Goal: Task Accomplishment & Management: Complete application form

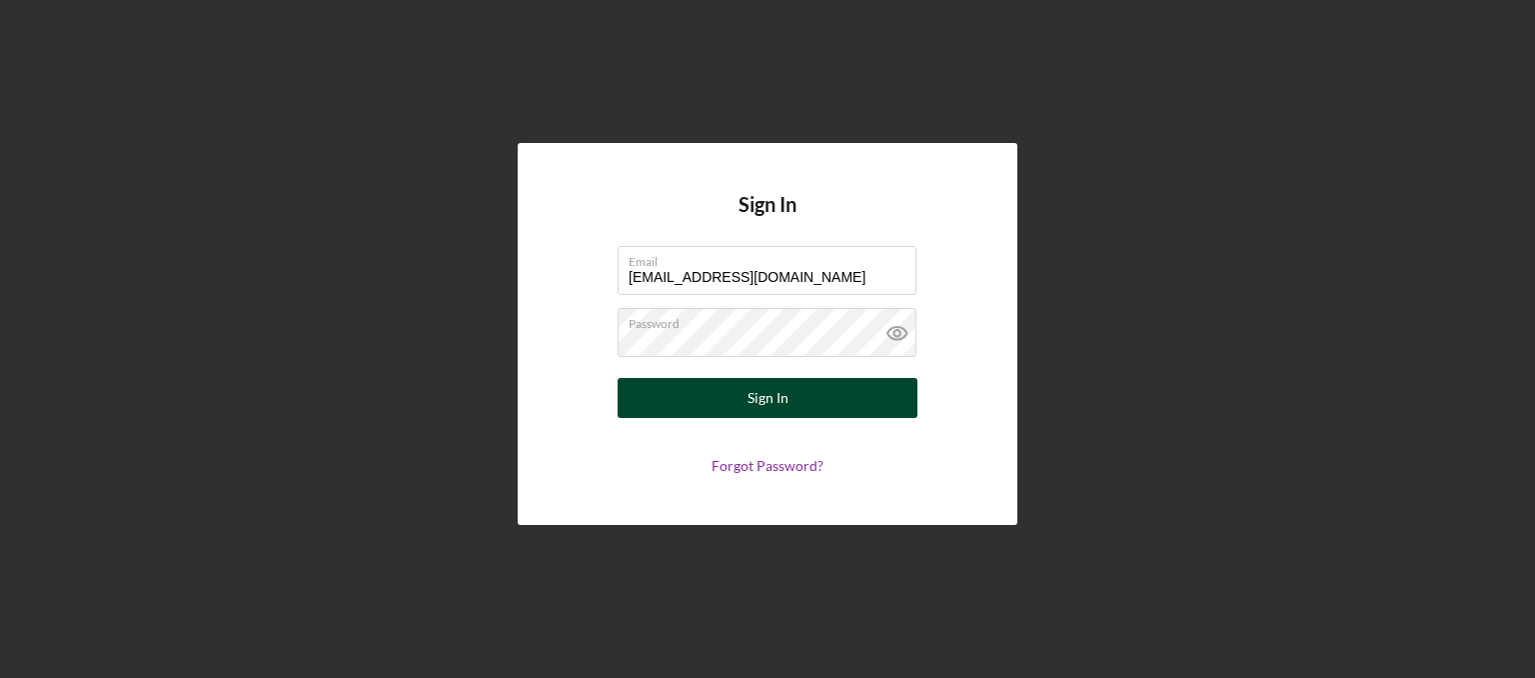
click at [762, 390] on div "Sign In" at bounding box center [768, 398] width 41 height 40
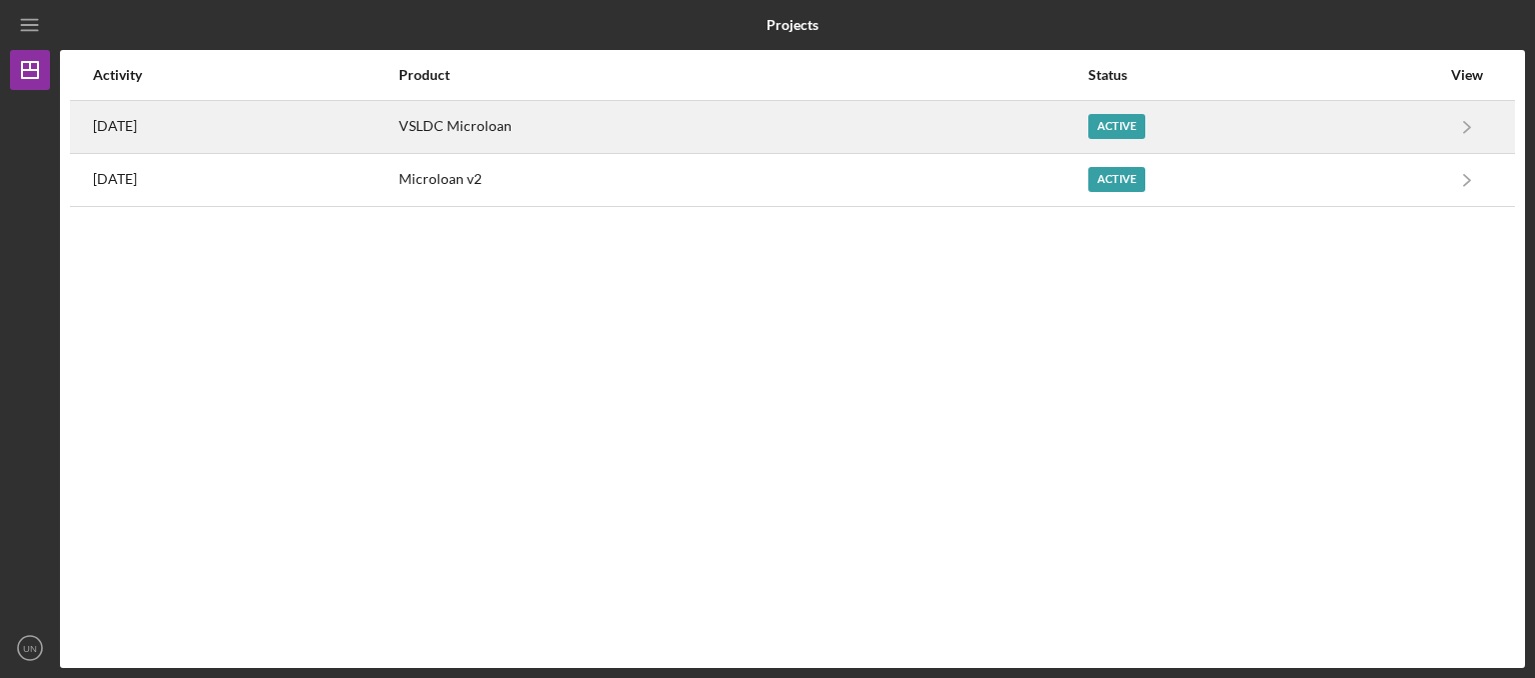
click at [137, 134] on time "[DATE]" at bounding box center [115, 126] width 44 height 16
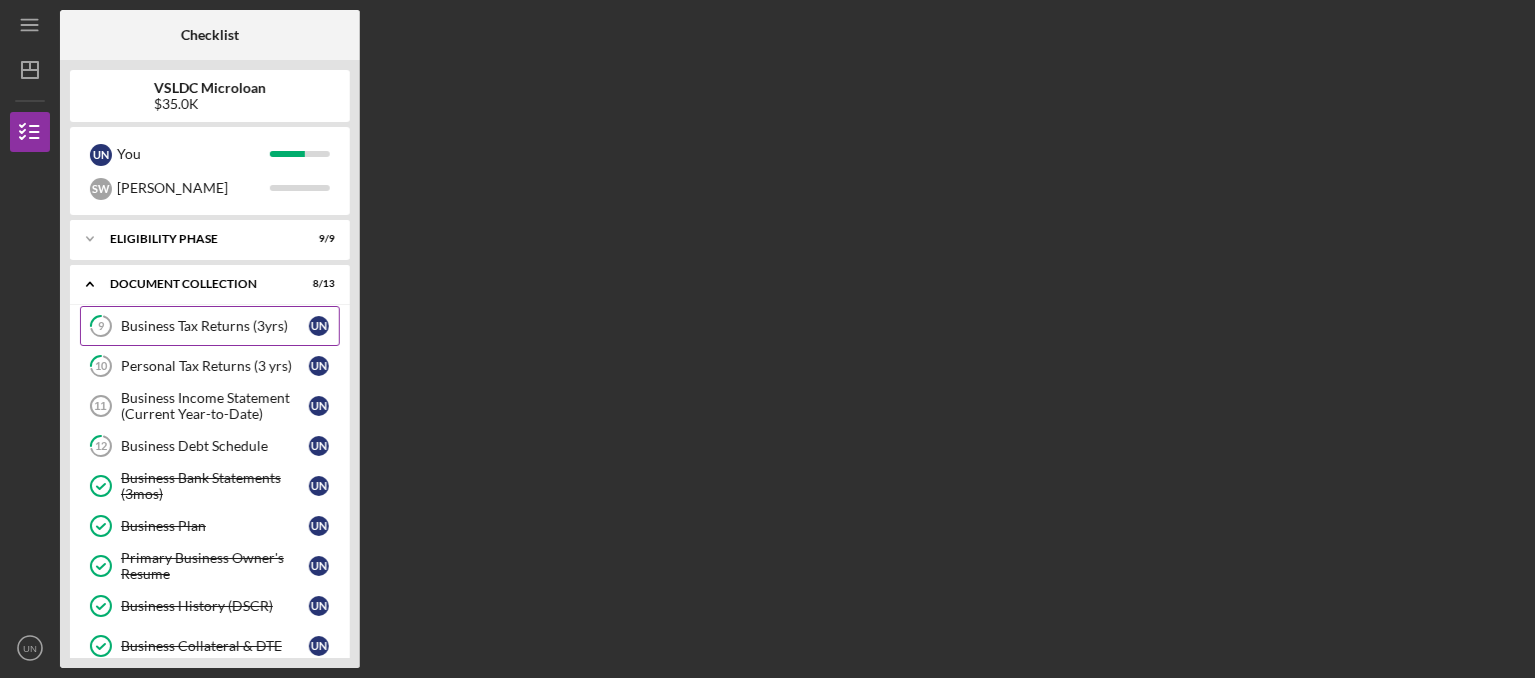
click at [190, 333] on div "Business Tax Returns (3yrs)" at bounding box center [215, 326] width 188 height 16
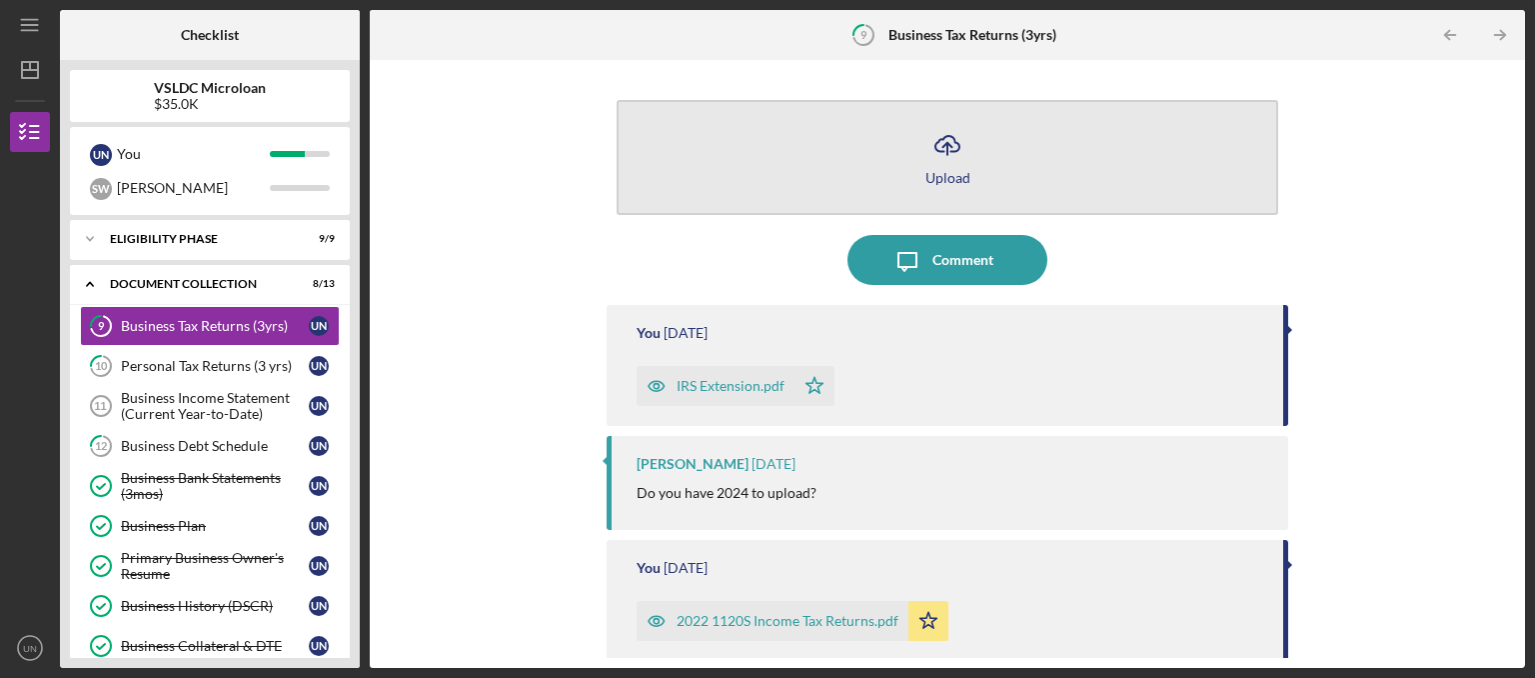
click at [960, 160] on icon "Icon/Upload" at bounding box center [947, 145] width 50 height 50
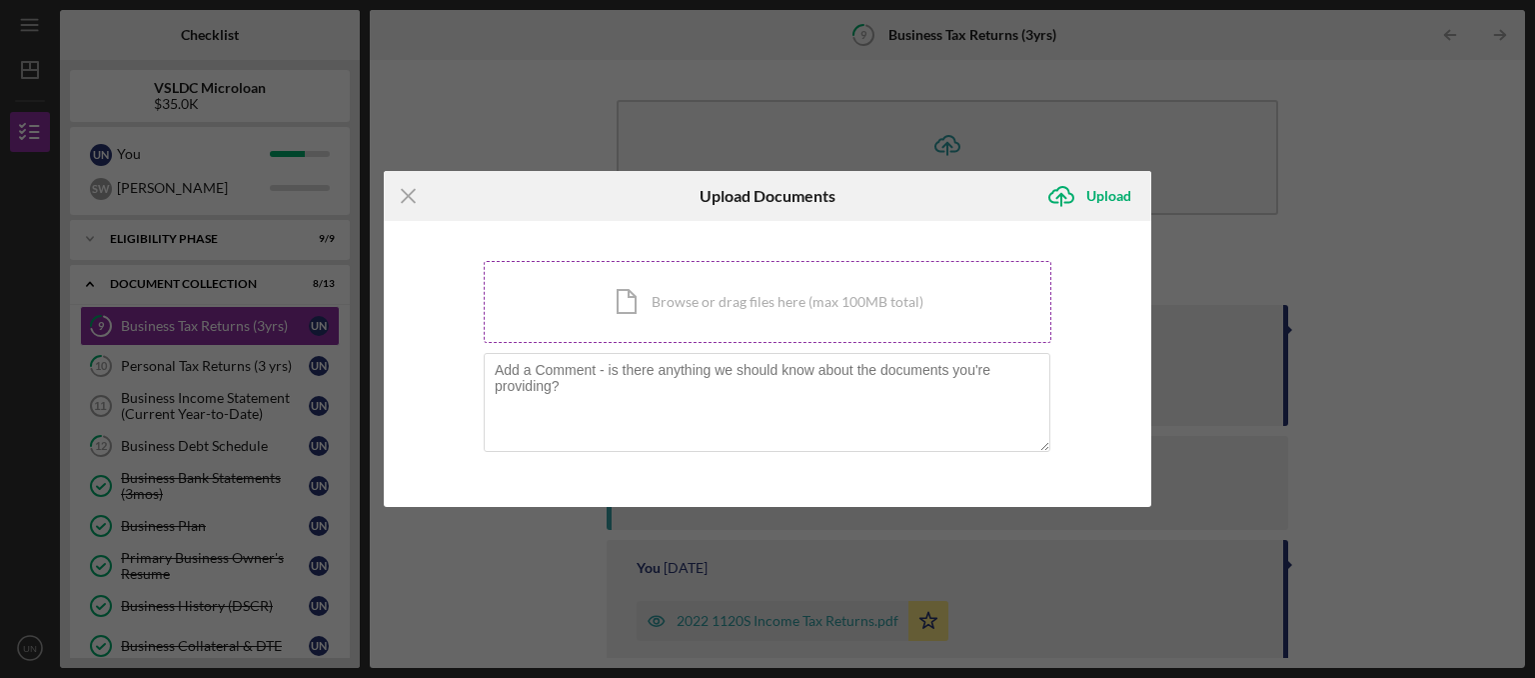
click at [894, 311] on div "Icon/Document Browse or drag files here (max 100MB total) Tap to choose files o…" at bounding box center [768, 302] width 568 height 82
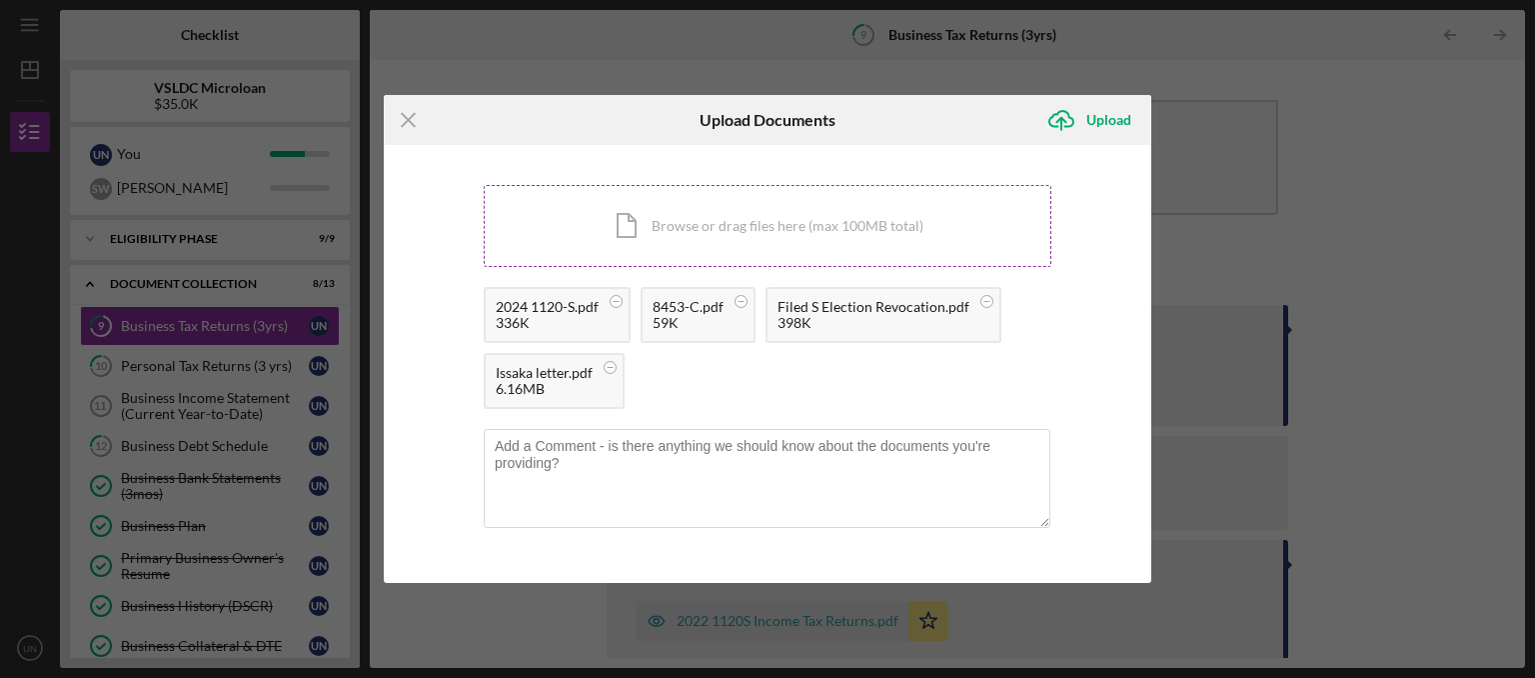
click at [765, 251] on div "Icon/Document Browse or drag files here (max 100MB total) Tap to choose files o…" at bounding box center [768, 226] width 568 height 82
click at [678, 225] on div "Icon/Document Browse or drag files here (max 100MB total) Tap to choose files o…" at bounding box center [768, 226] width 568 height 82
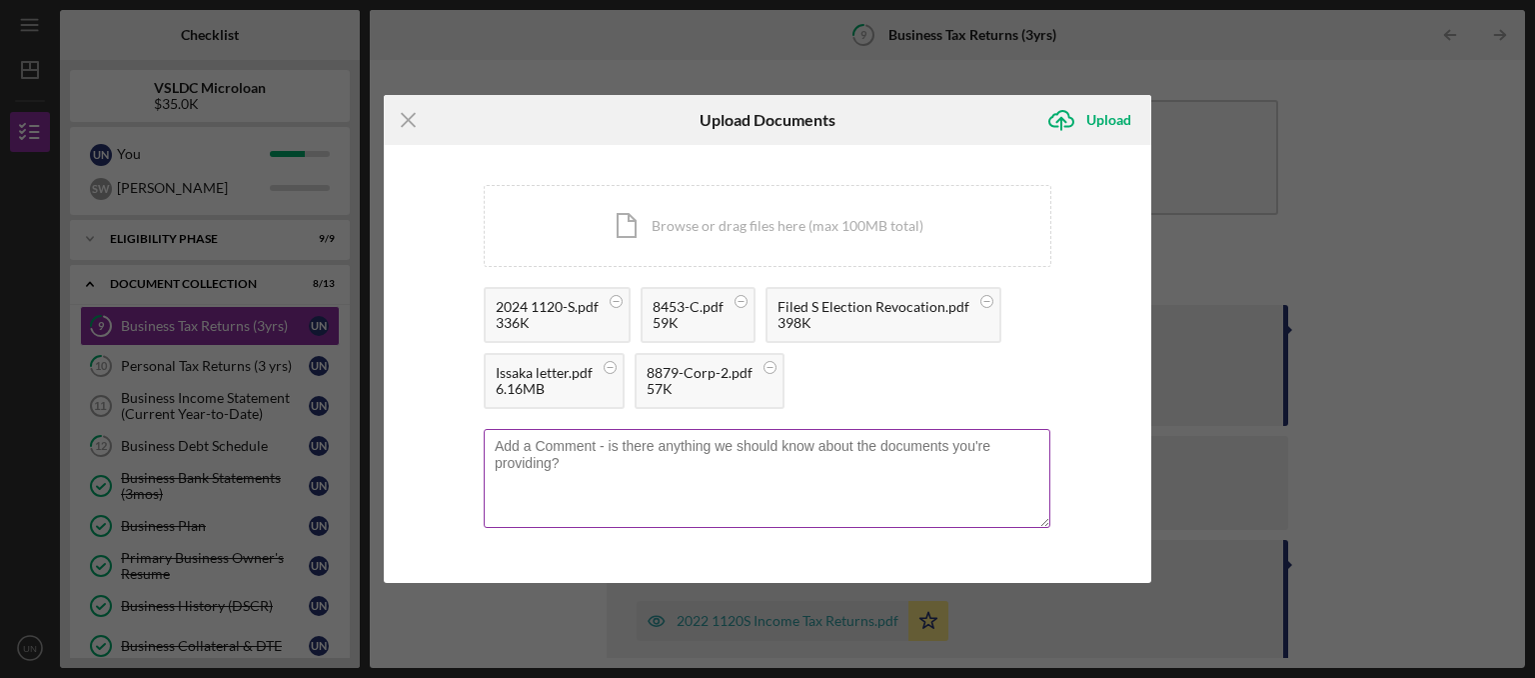
click at [701, 486] on textarea at bounding box center [767, 478] width 567 height 98
type textarea "2024 we changed from S-corp to C-corp"
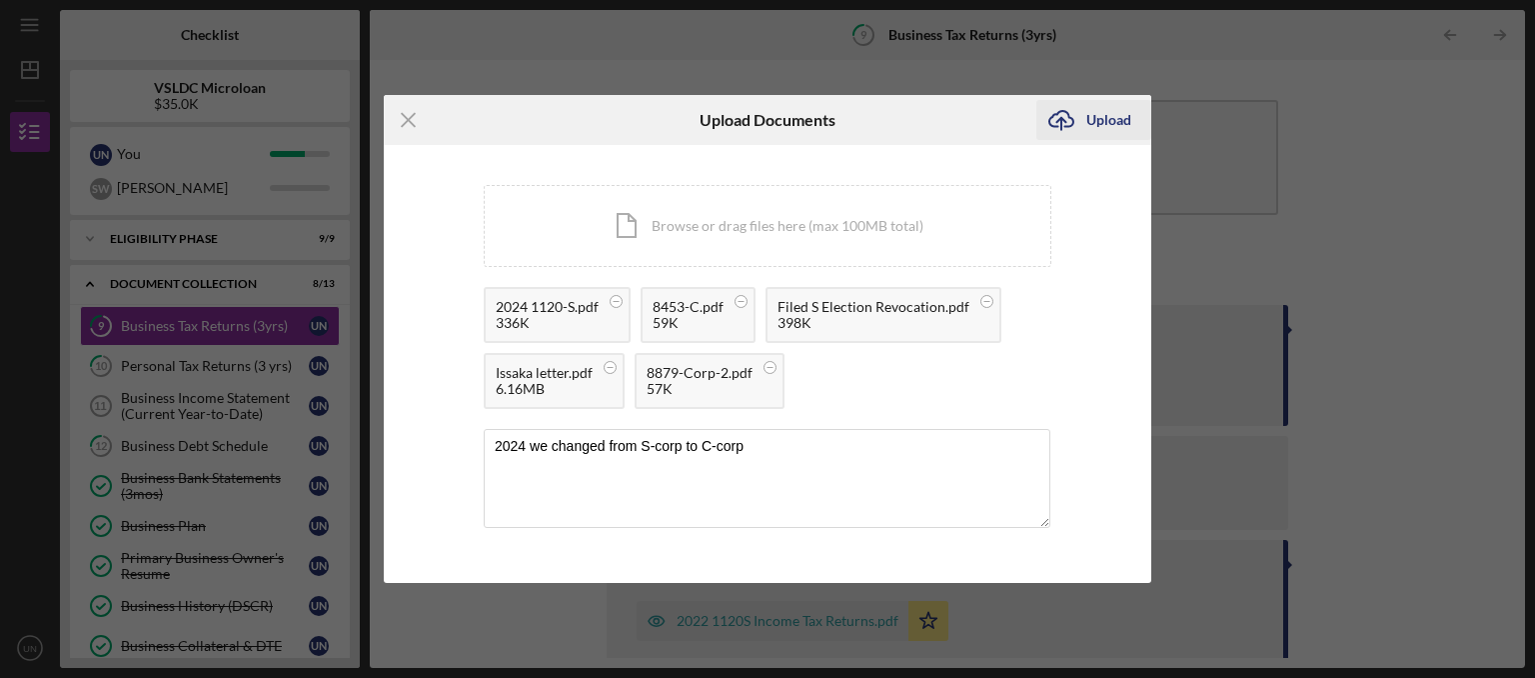
click at [1103, 114] on div "Upload" at bounding box center [1108, 120] width 45 height 40
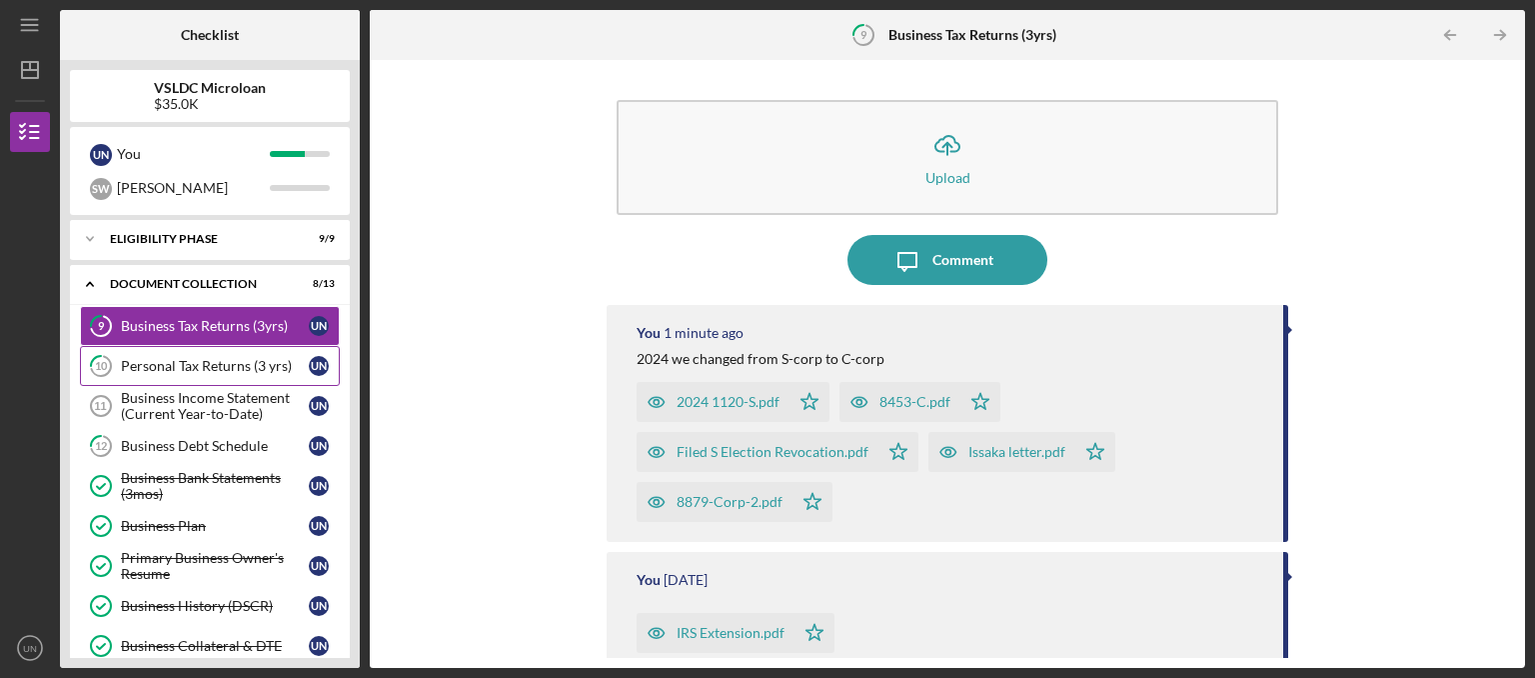
click at [230, 368] on div "Personal Tax Returns (3 yrs)" at bounding box center [215, 366] width 188 height 16
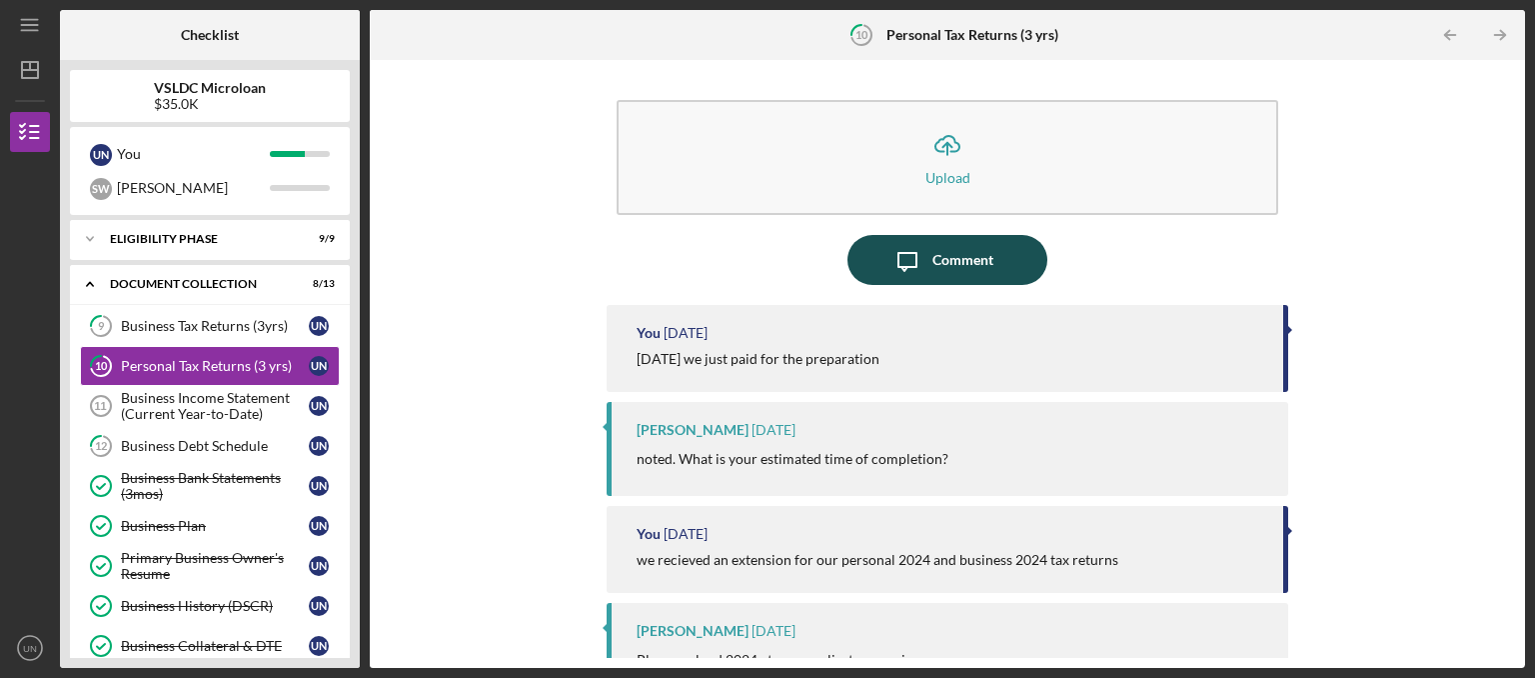
click at [940, 243] on div "Comment" at bounding box center [962, 260] width 61 height 50
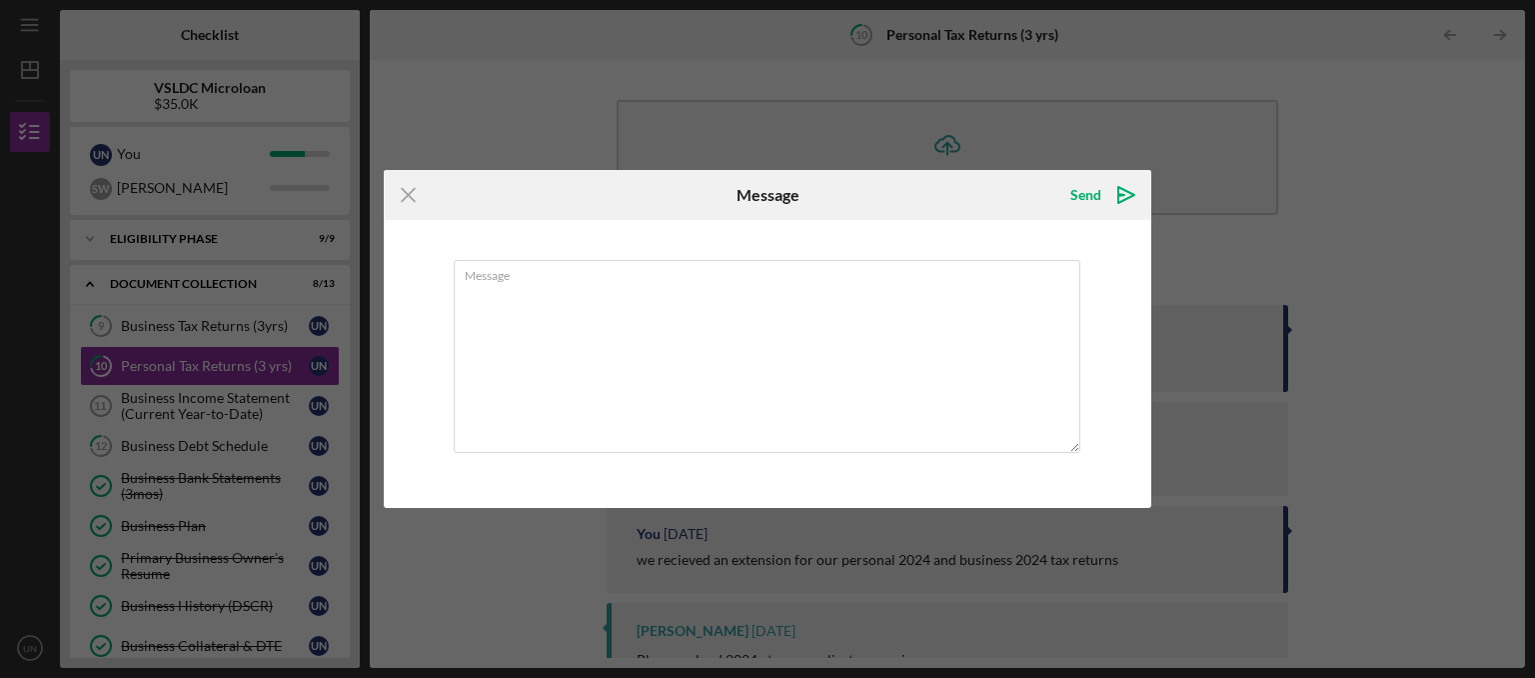
click at [1054, 137] on div "Icon/Menu Close Message Send Icon/icon-invite-send Message Cancel Send Icon/ico…" at bounding box center [767, 339] width 1535 height 678
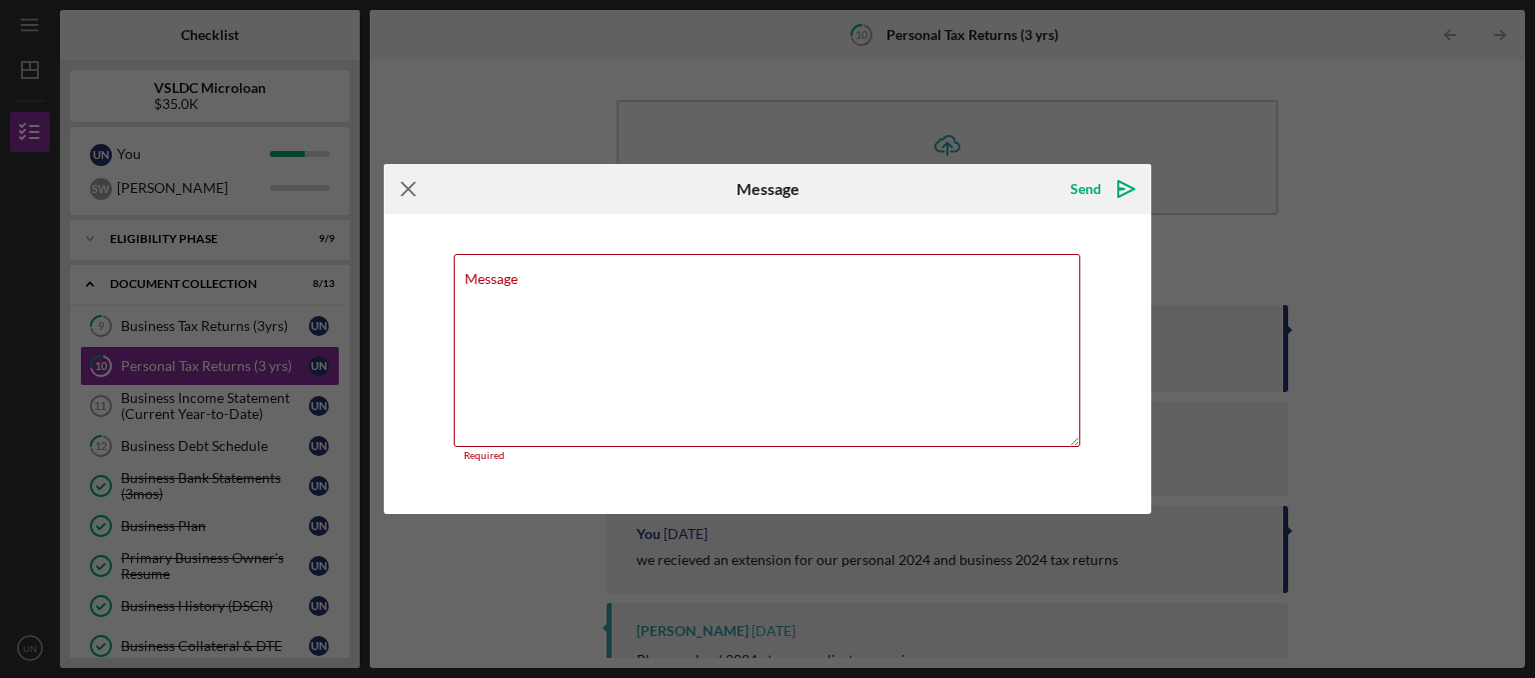
click at [406, 188] on line at bounding box center [408, 189] width 13 height 13
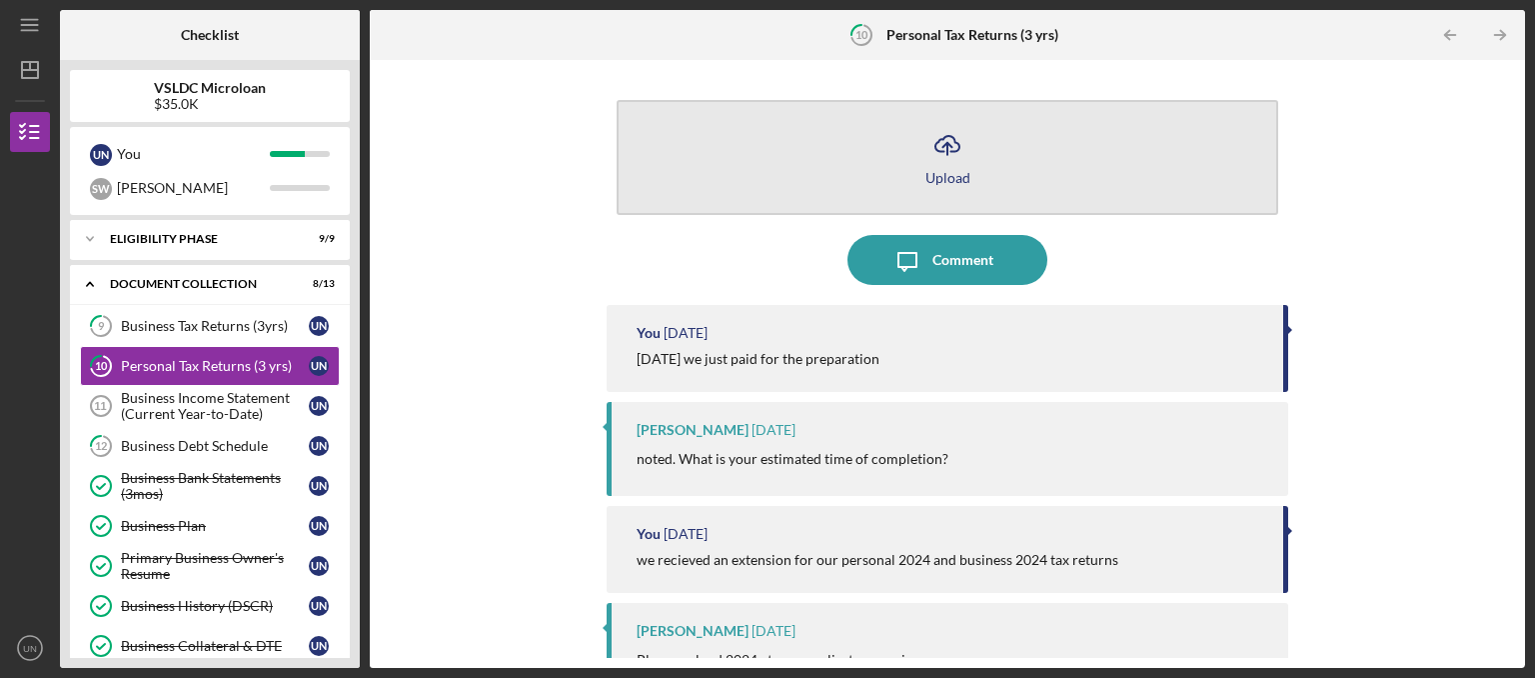
click at [832, 155] on button "Icon/Upload Upload" at bounding box center [948, 157] width 662 height 115
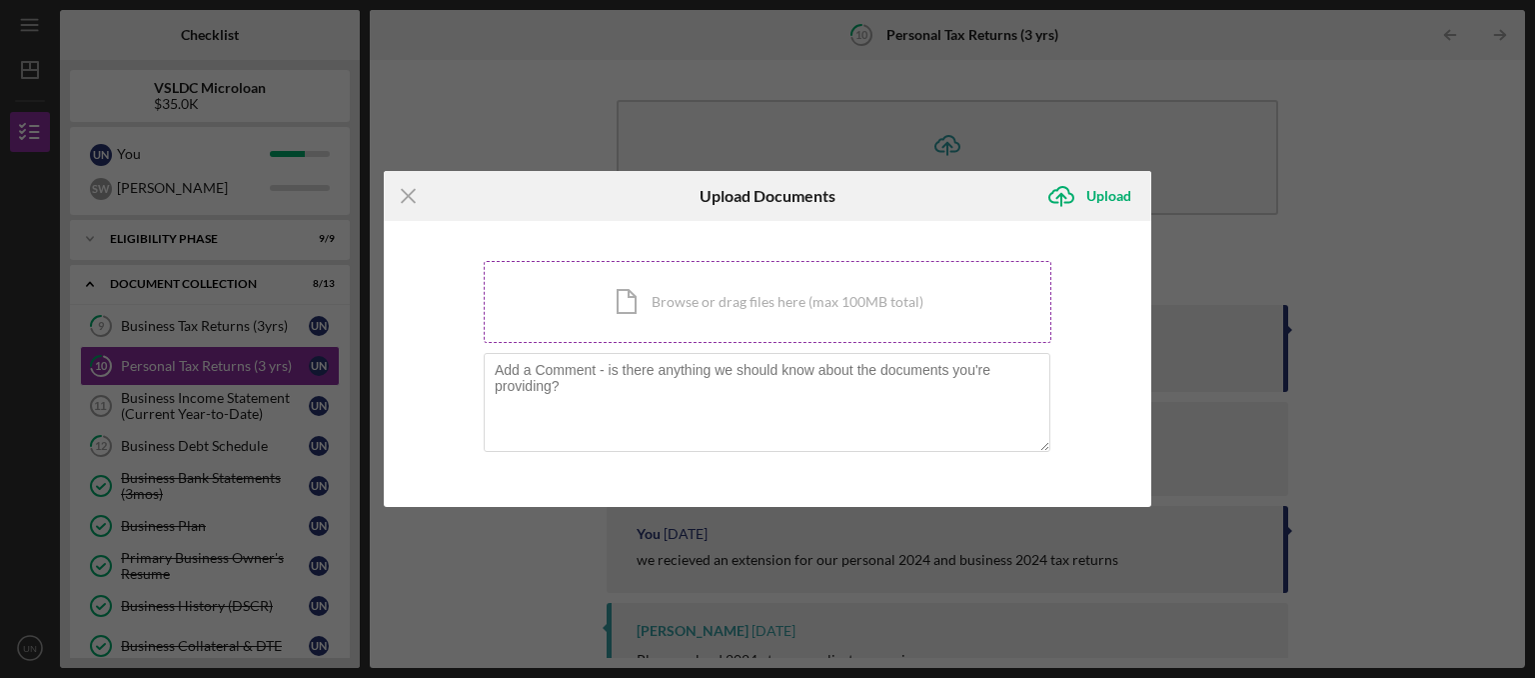
click at [680, 314] on div "Icon/Document Browse or drag files here (max 100MB total) Tap to choose files o…" at bounding box center [768, 302] width 568 height 82
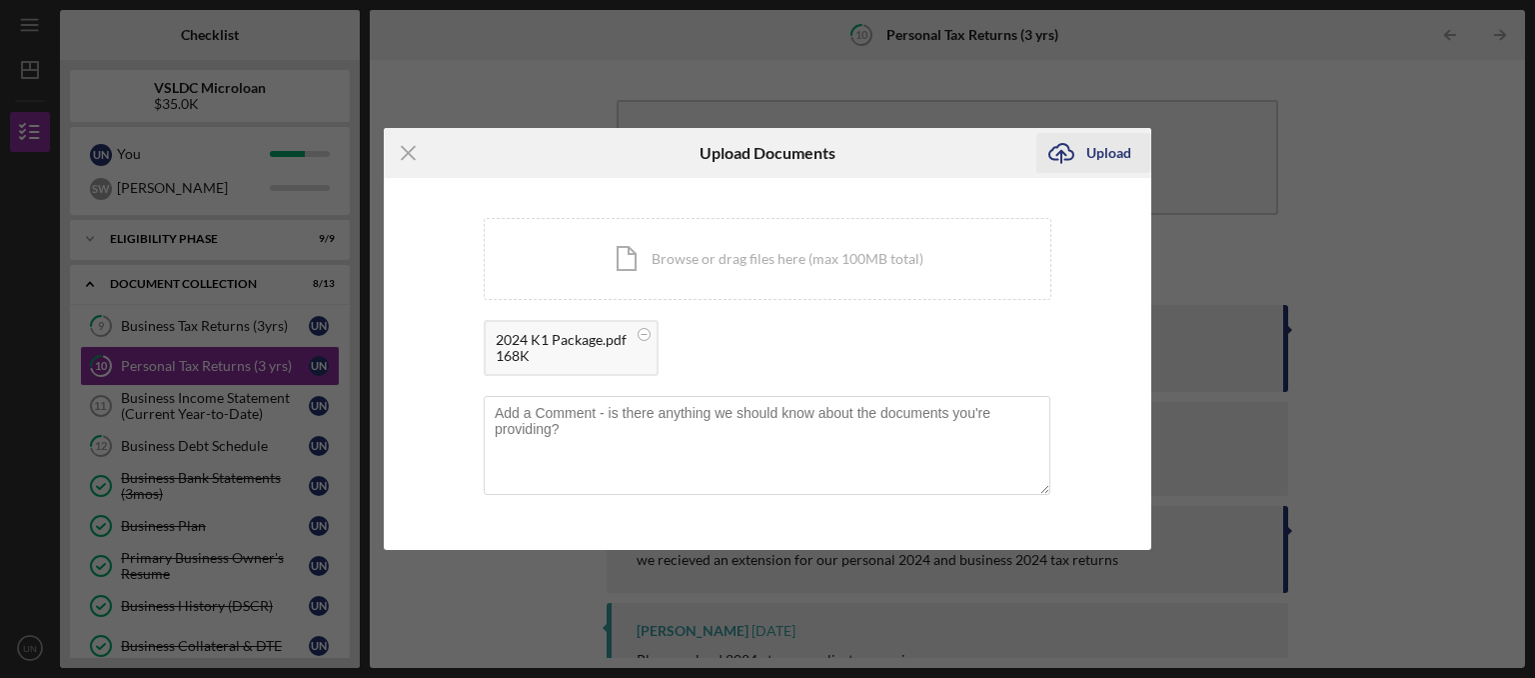
click at [1101, 158] on div "Upload" at bounding box center [1108, 153] width 45 height 40
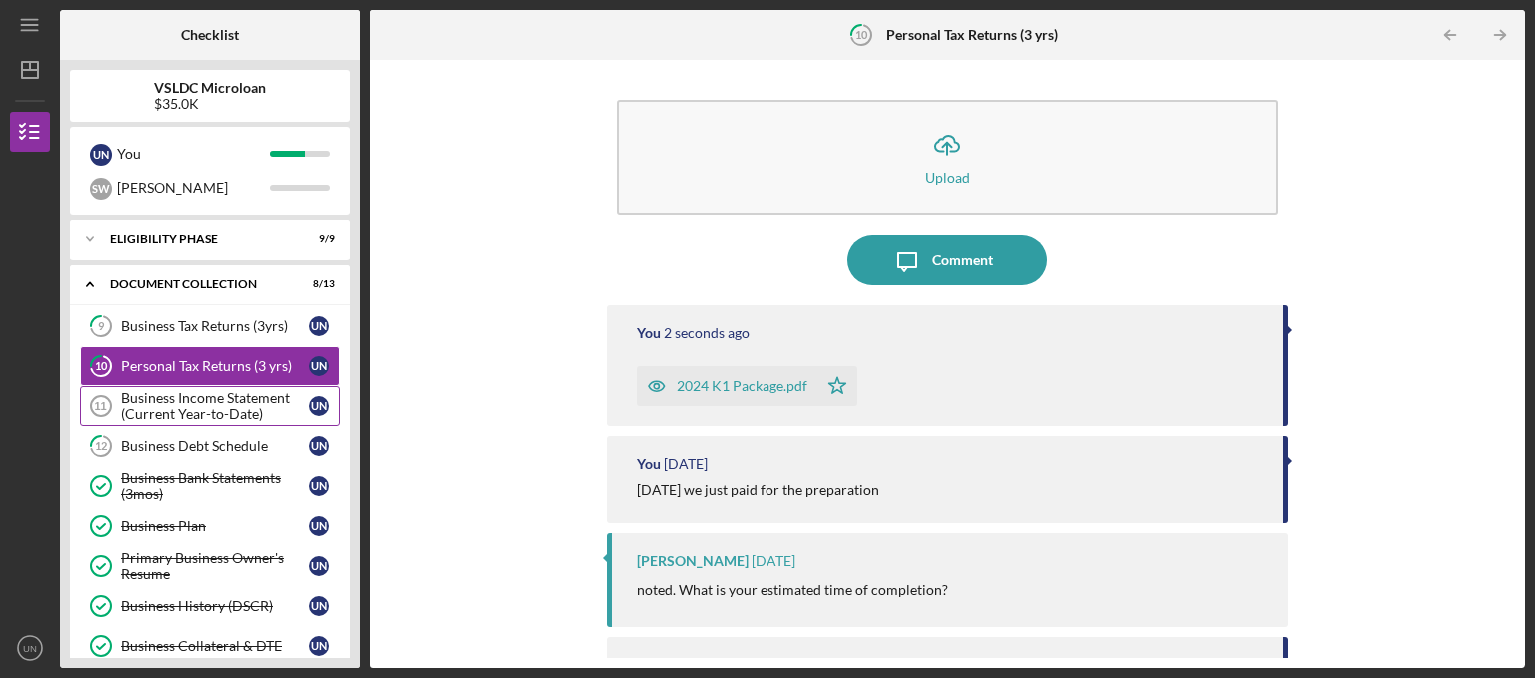
click at [202, 415] on div "Business Income Statement (Current Year-to-Date)" at bounding box center [215, 406] width 188 height 32
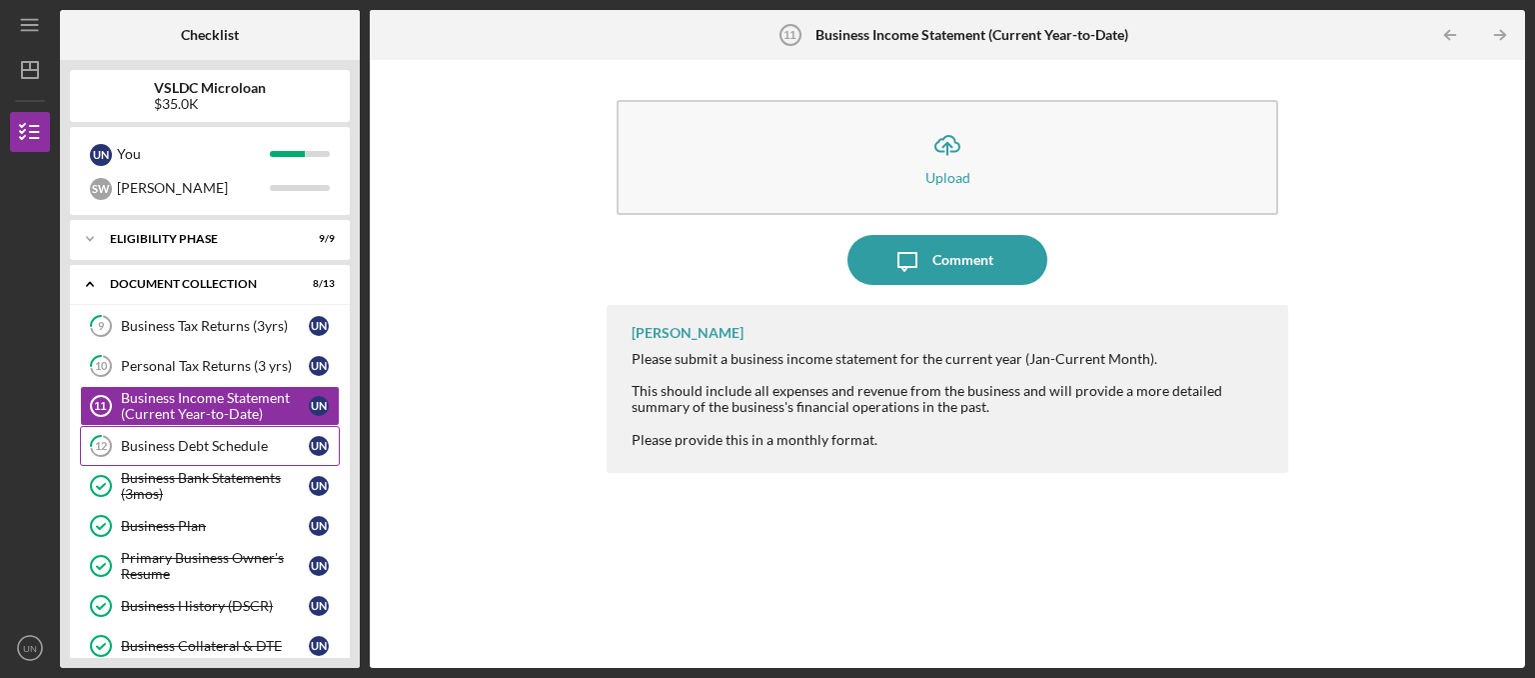
click at [228, 452] on div "Business Debt Schedule" at bounding box center [215, 446] width 188 height 16
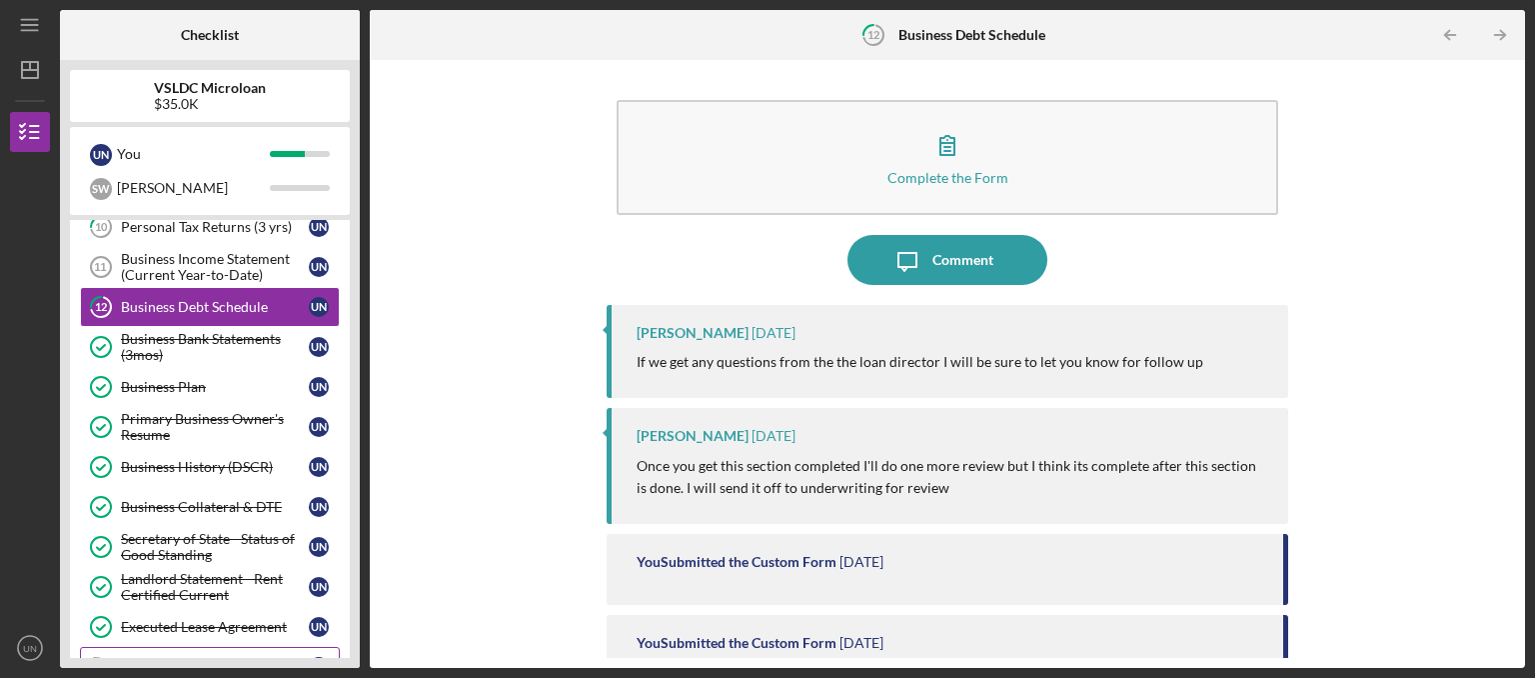
scroll to position [116, 0]
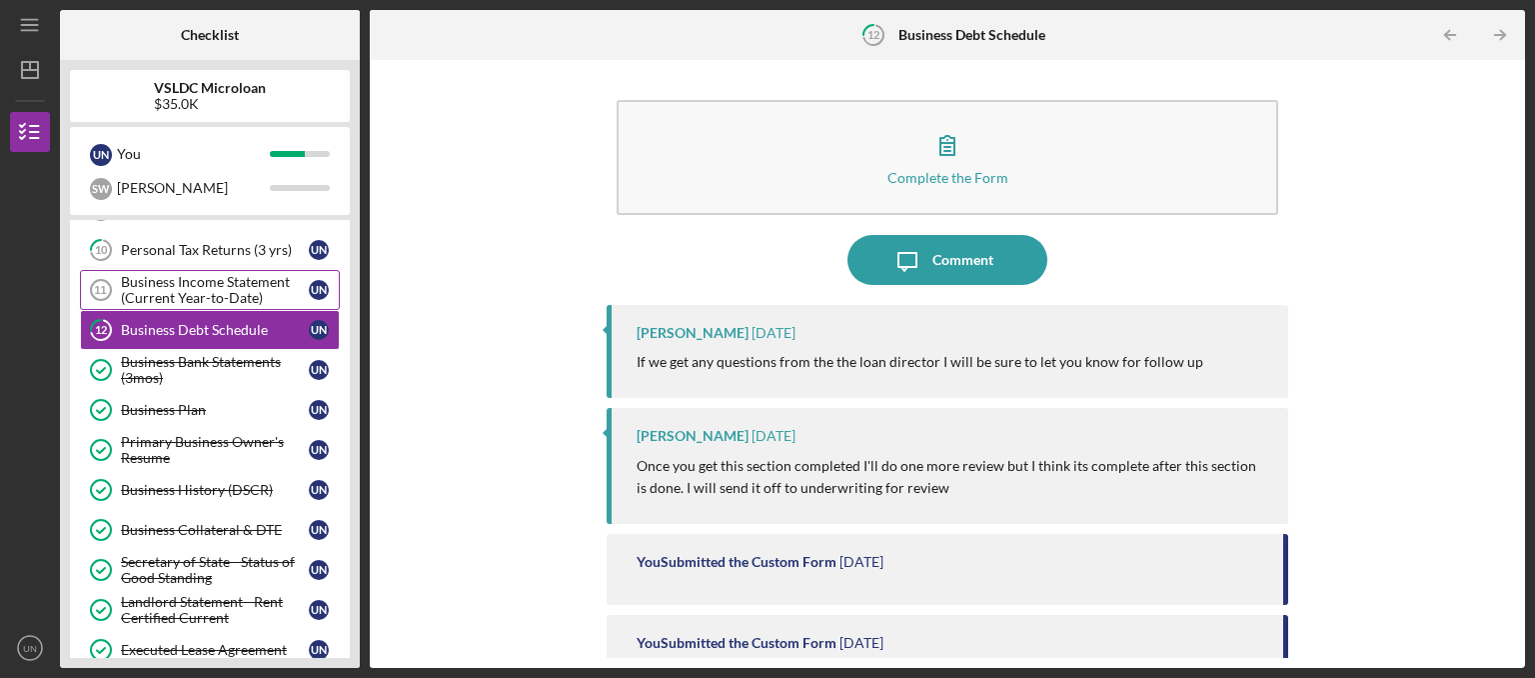
click at [231, 294] on div "Business Income Statement (Current Year-to-Date)" at bounding box center [215, 290] width 188 height 32
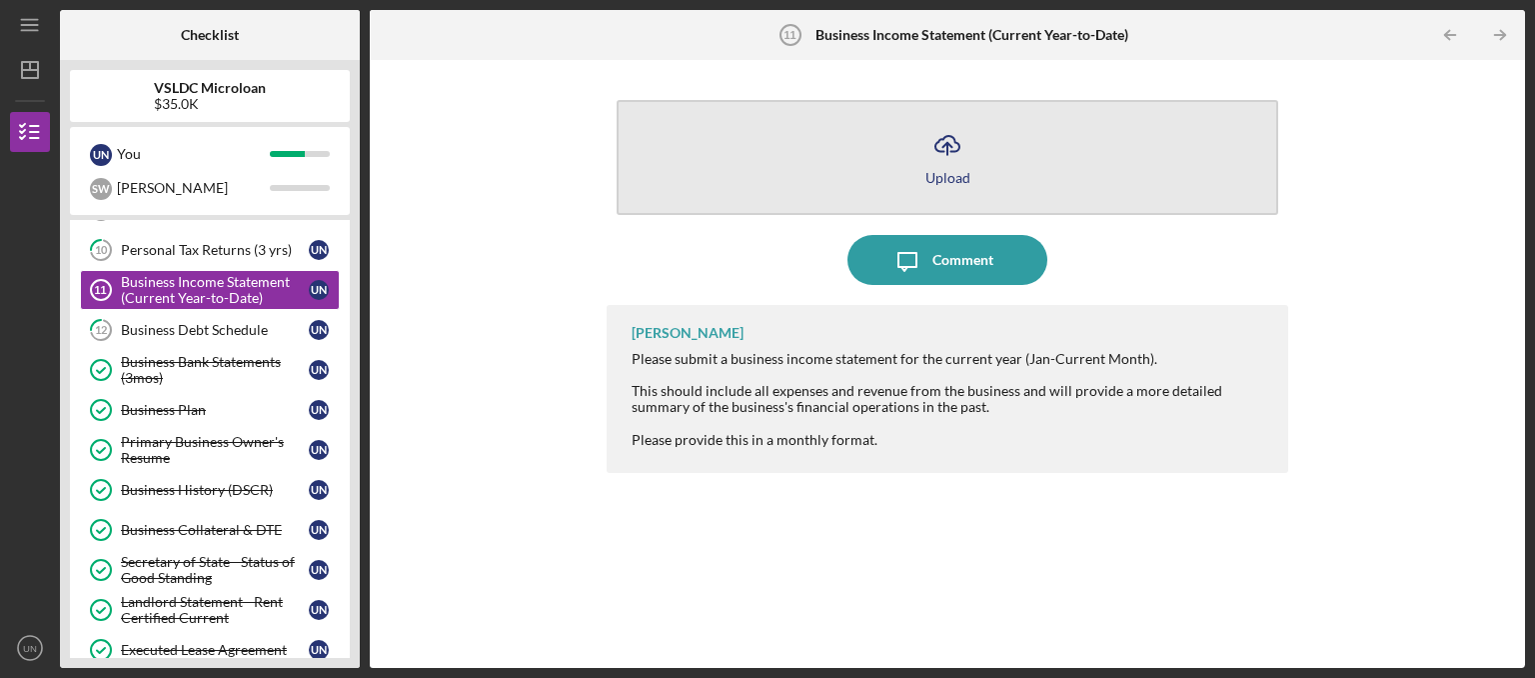
click at [1016, 181] on button "Icon/Upload Upload" at bounding box center [948, 157] width 662 height 115
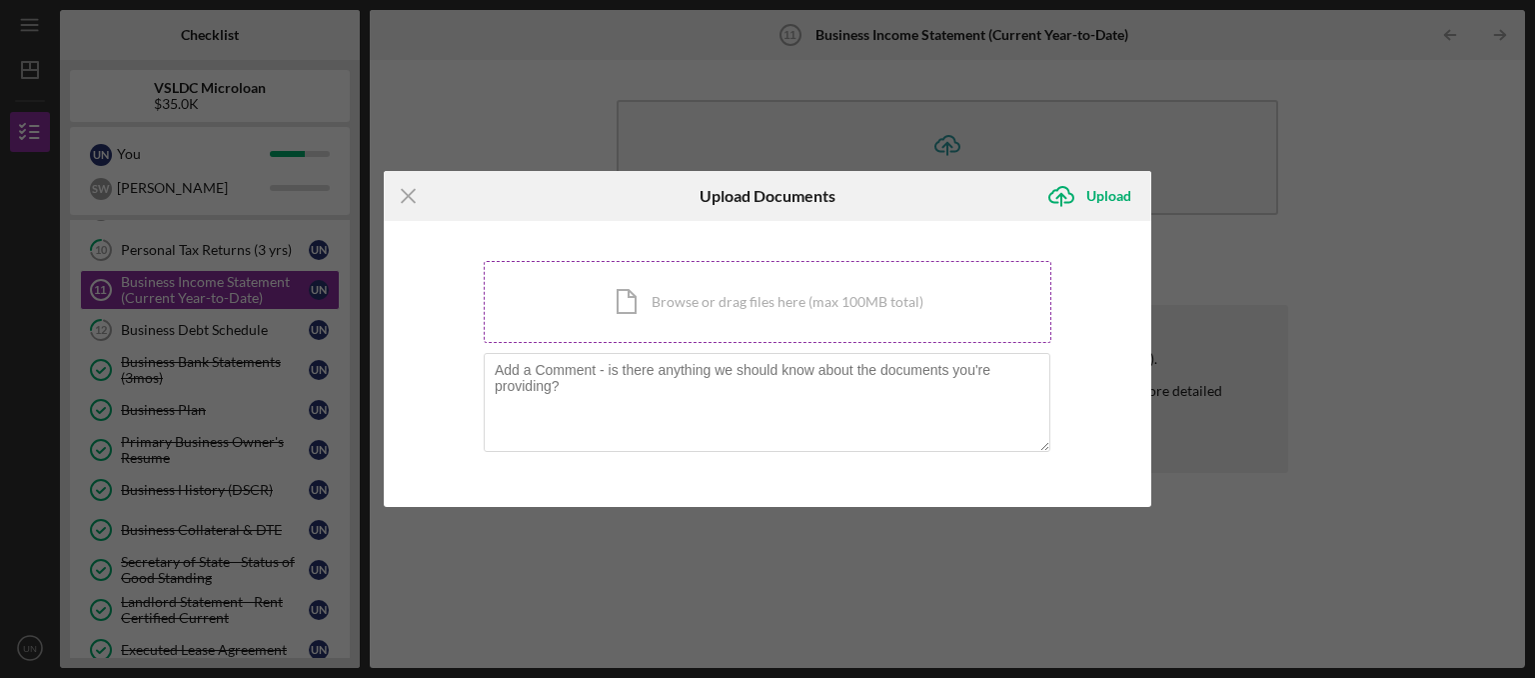
click at [695, 307] on div "Icon/Document Browse or drag files here (max 100MB total) Tap to choose files o…" at bounding box center [768, 302] width 568 height 82
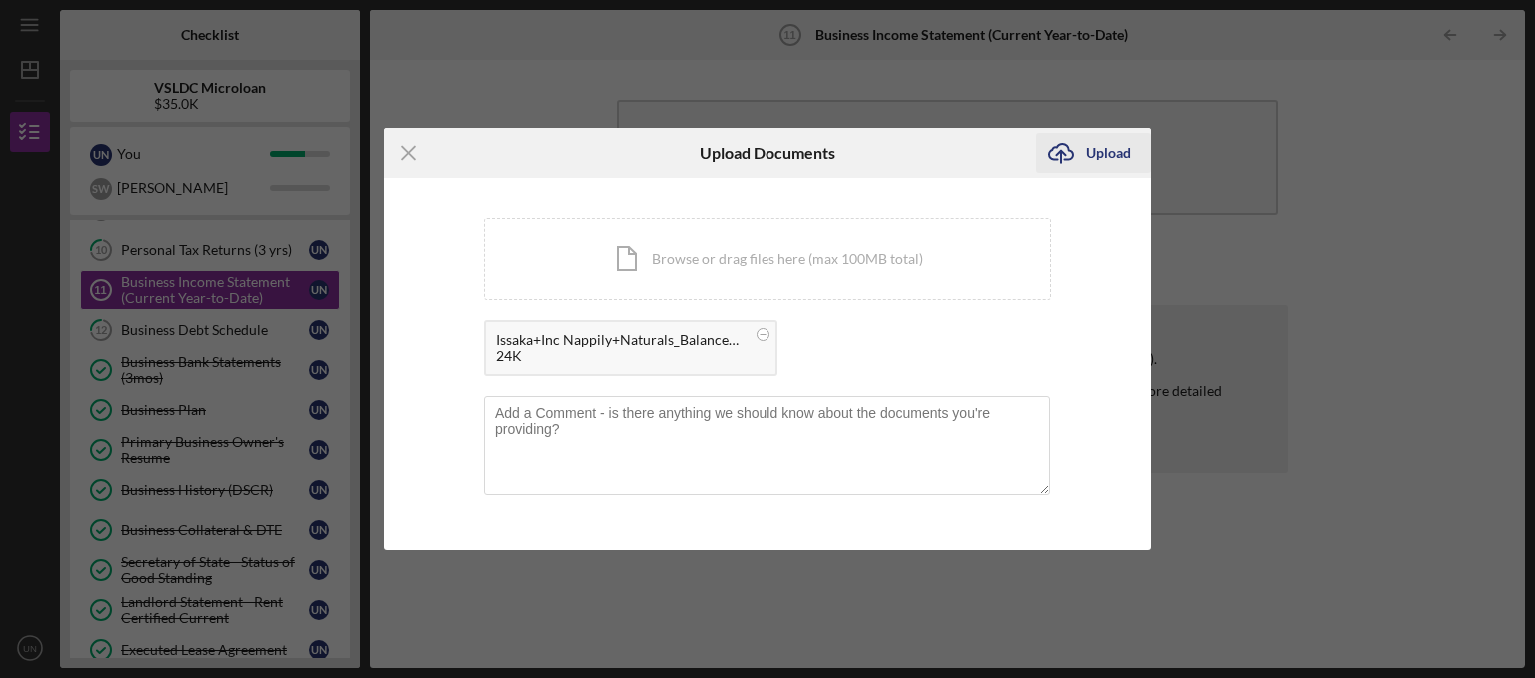
click at [1110, 150] on div "Upload" at bounding box center [1108, 153] width 45 height 40
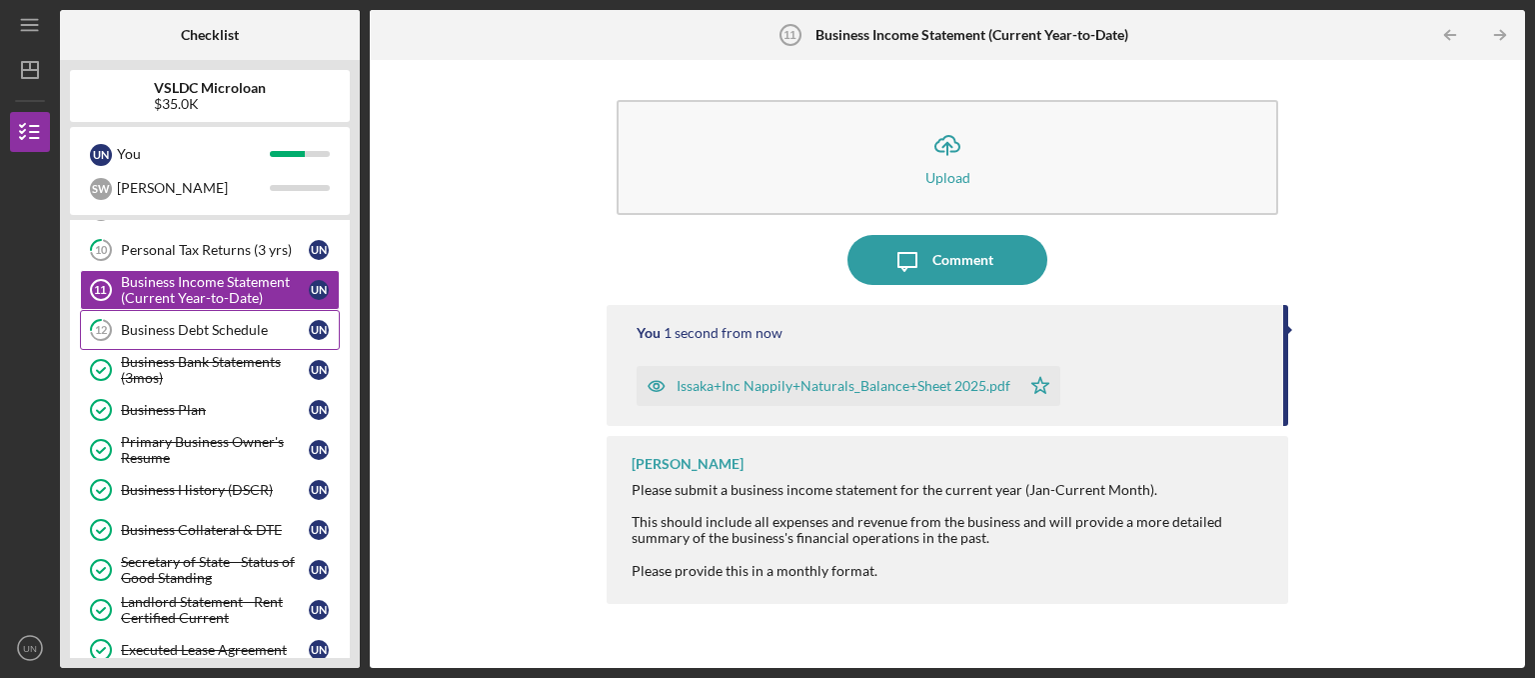
click at [186, 324] on div "Business Debt Schedule" at bounding box center [215, 330] width 188 height 16
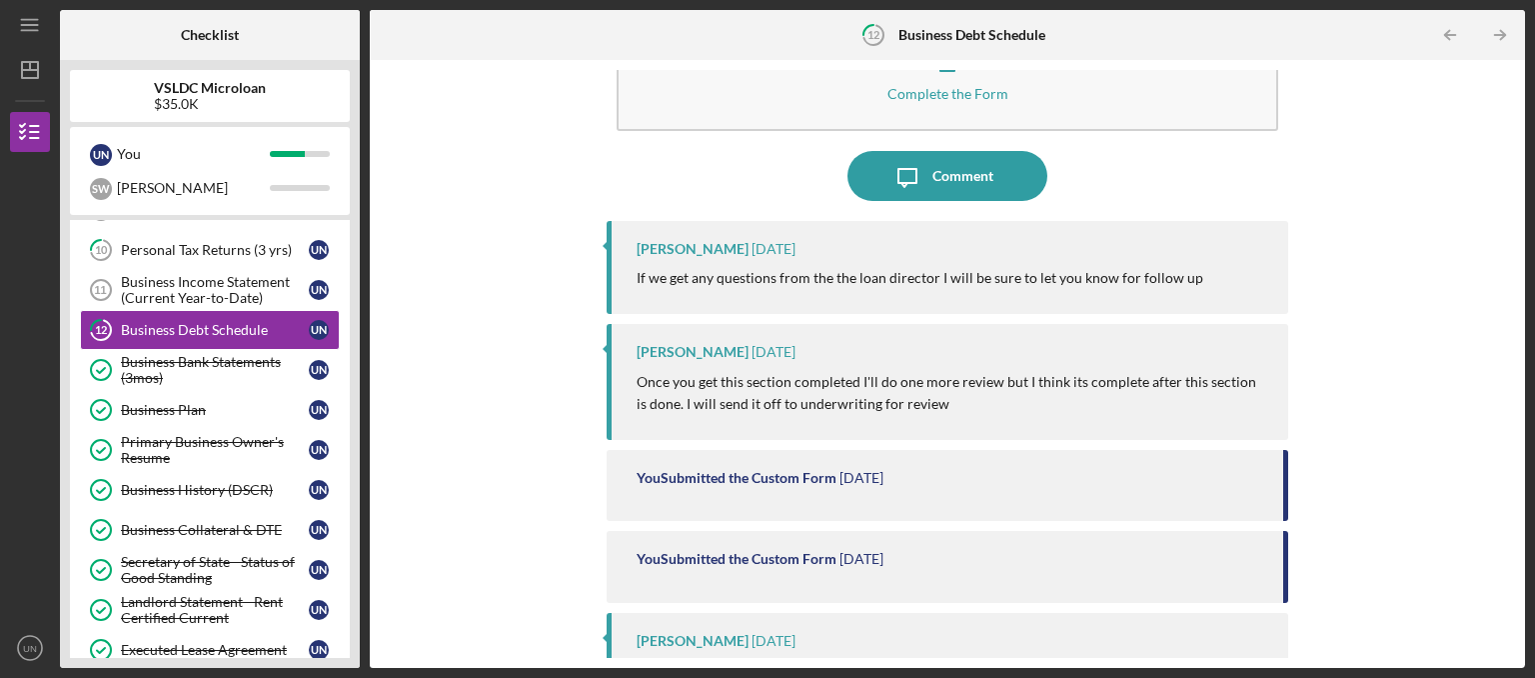
scroll to position [40, 0]
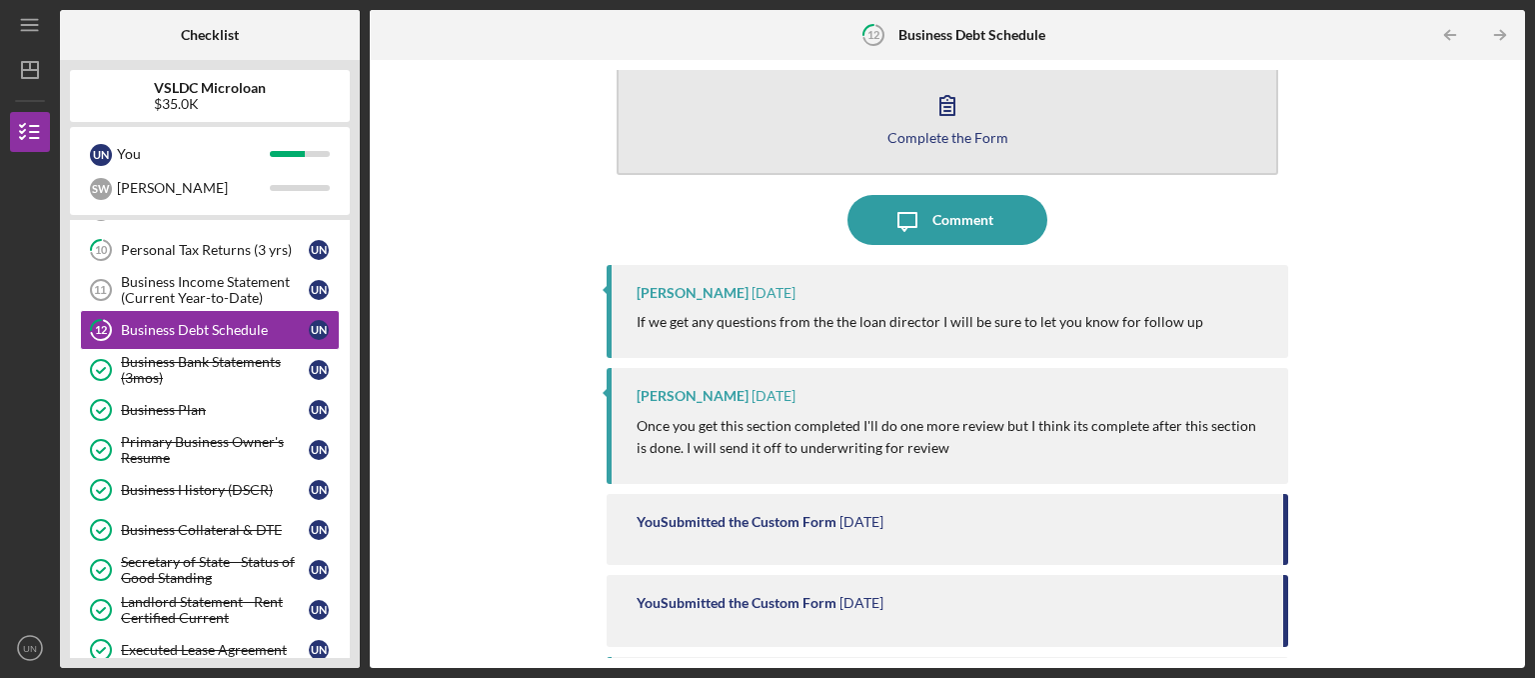
click at [925, 122] on icon "button" at bounding box center [947, 105] width 50 height 50
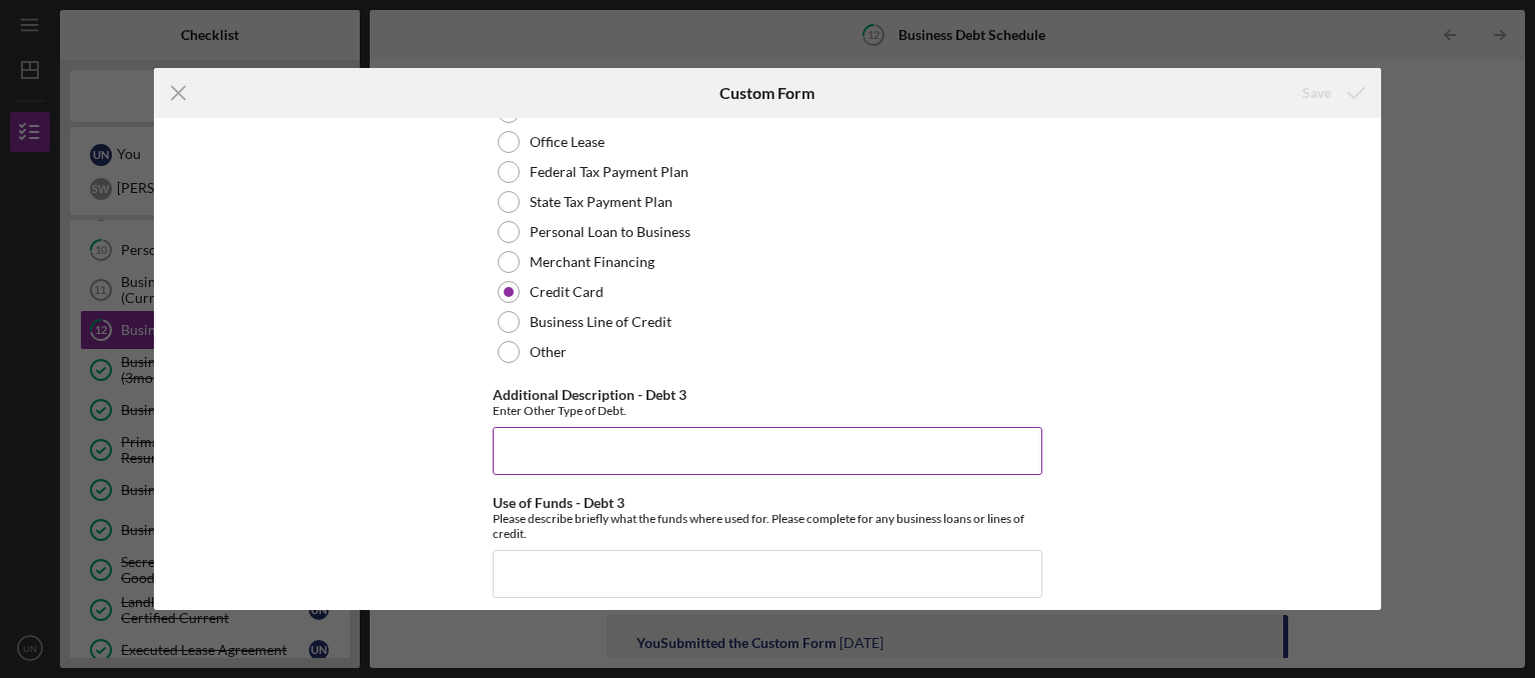
scroll to position [2619, 0]
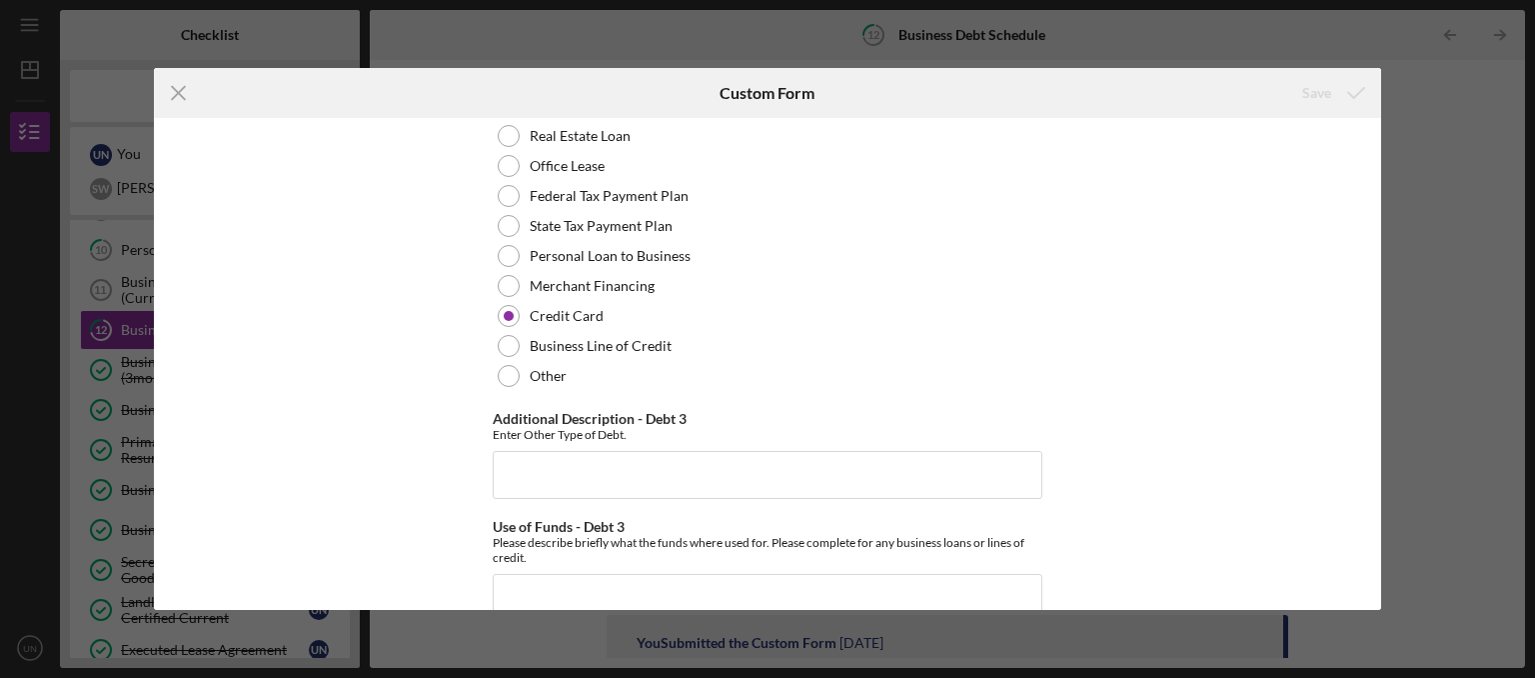
click at [562, 515] on div "Business Debt 1 Type of Debt - Debt 1 Vehicle Loan Vehicle Lease Real Estate Lo…" at bounding box center [768, 587] width 550 height 6157
click at [583, 499] on input "Additional Description - Debt 3" at bounding box center [768, 475] width 550 height 48
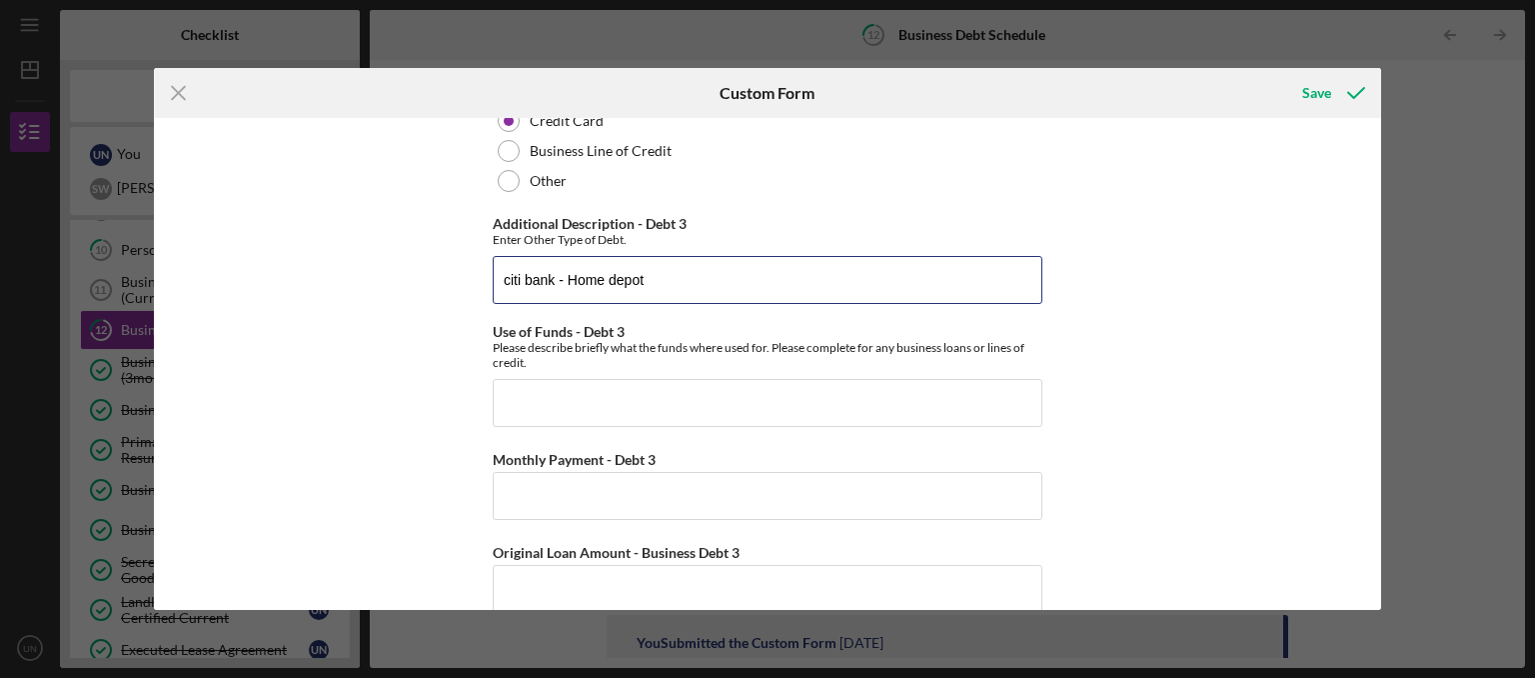
scroll to position [2820, 0]
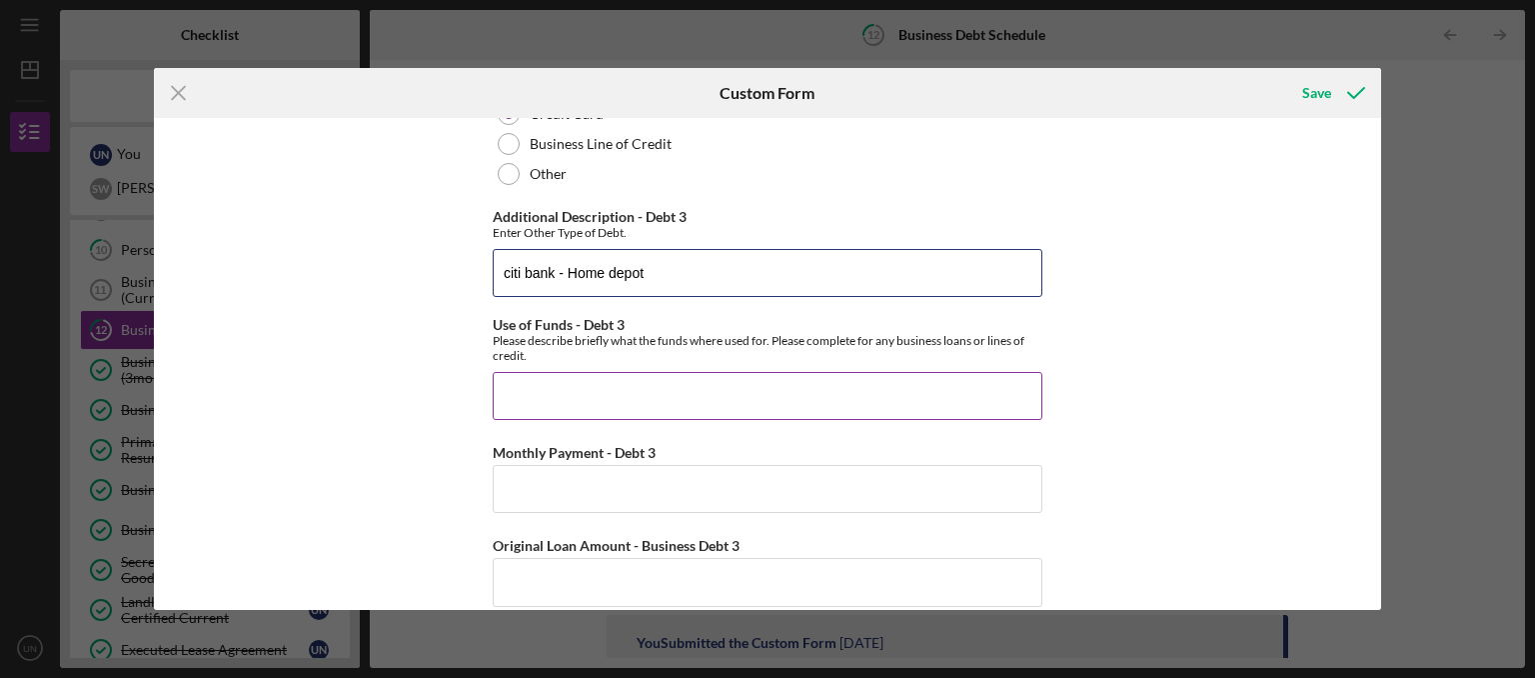
type input "citi bank - Home depot"
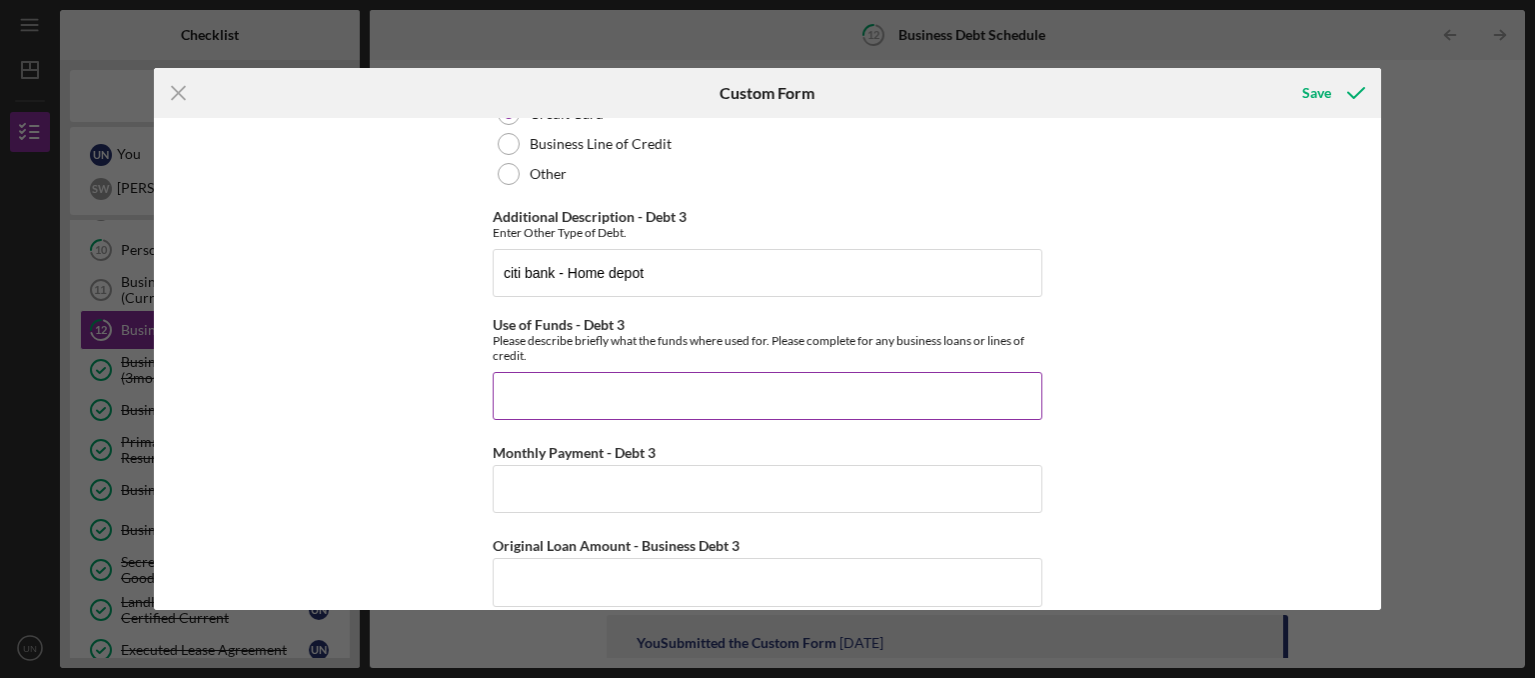
click at [674, 402] on input "Use of Funds - Debt 3" at bounding box center [768, 396] width 550 height 48
type input "business maintance TI supplies"
click at [574, 483] on input "Monthly Payment - Debt 3" at bounding box center [768, 489] width 550 height 48
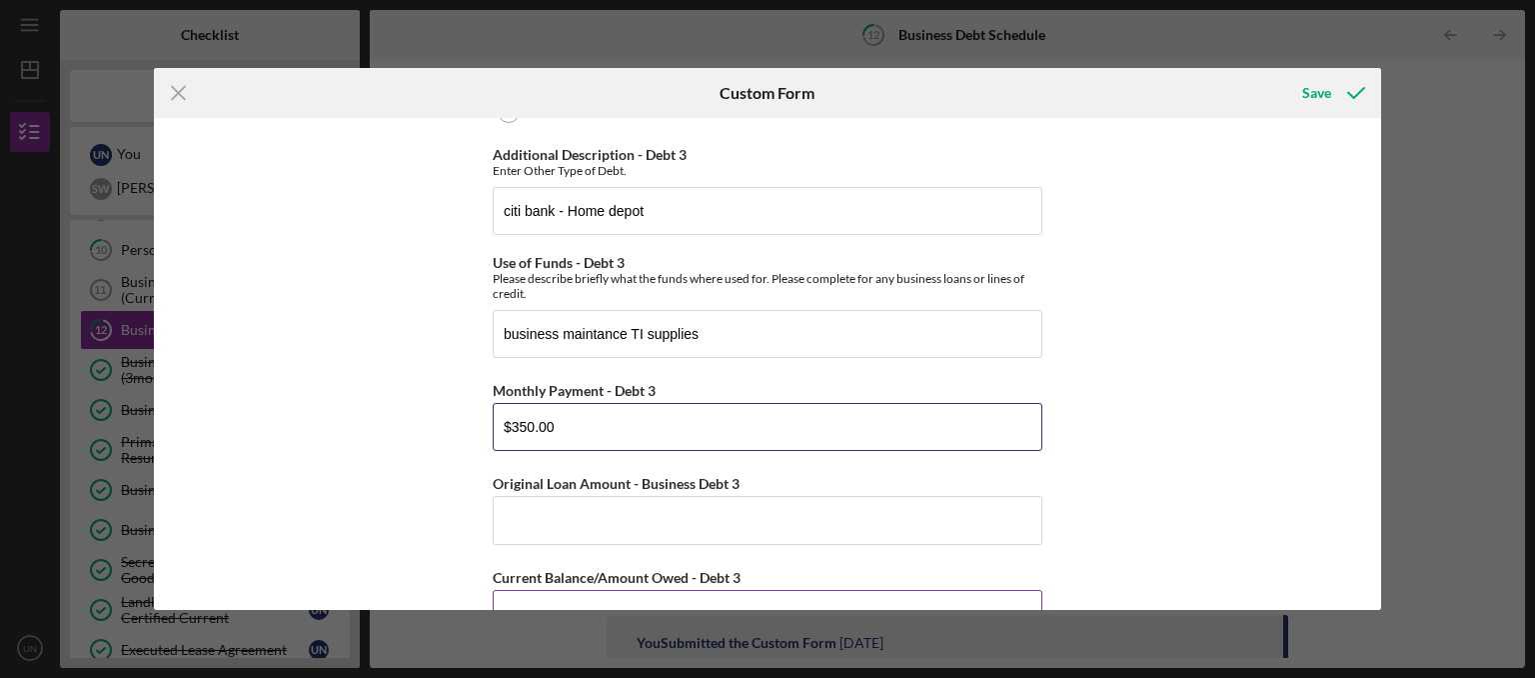
scroll to position [2921, 0]
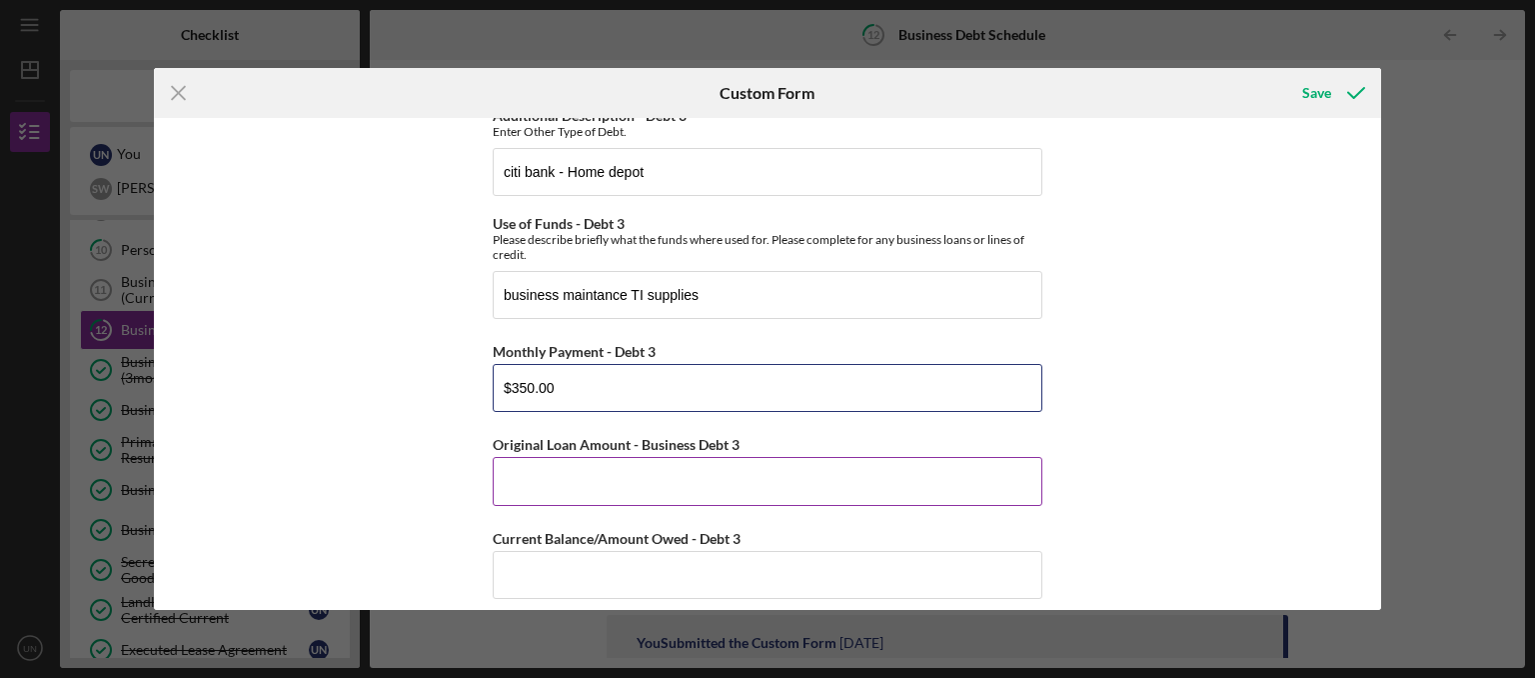
type input "$350.00"
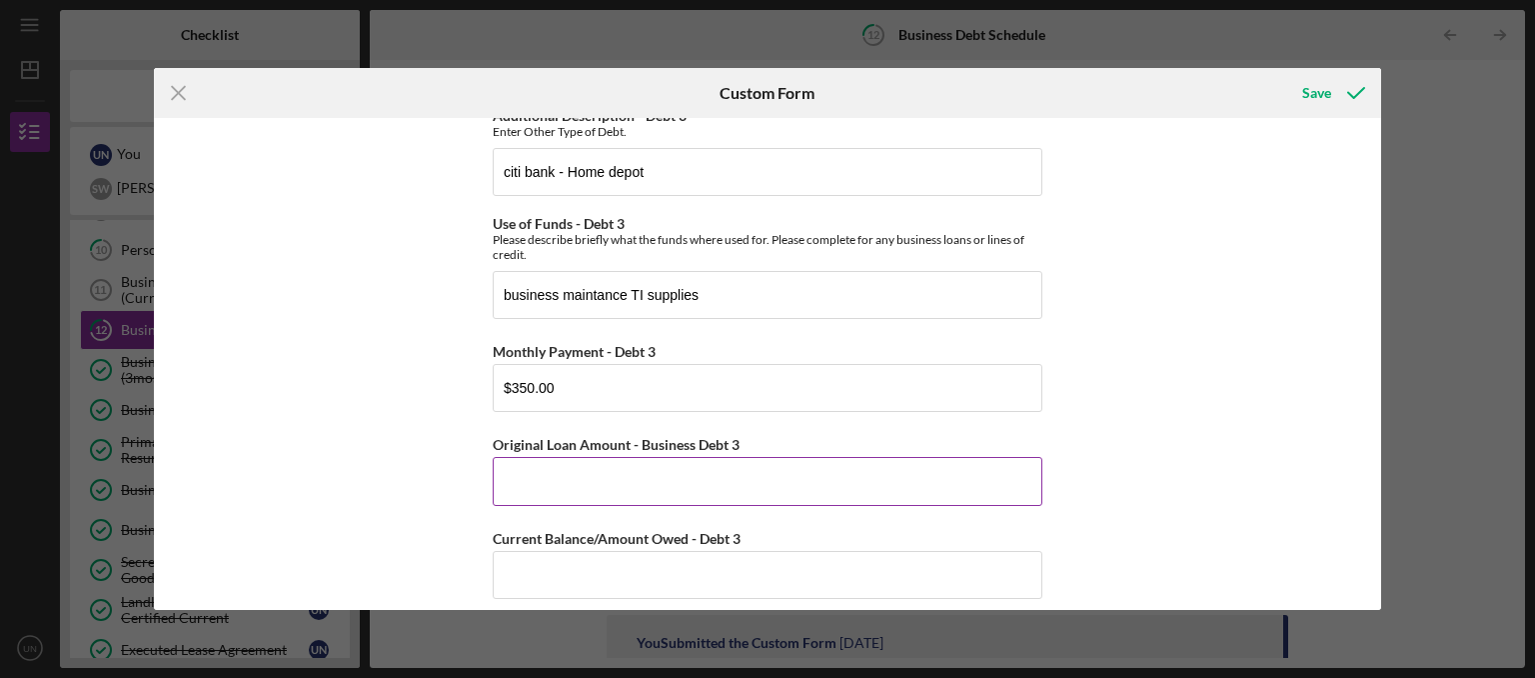
click at [593, 465] on input "Original Loan Amount - Business Debt 3" at bounding box center [768, 481] width 550 height 48
type input "$4,300"
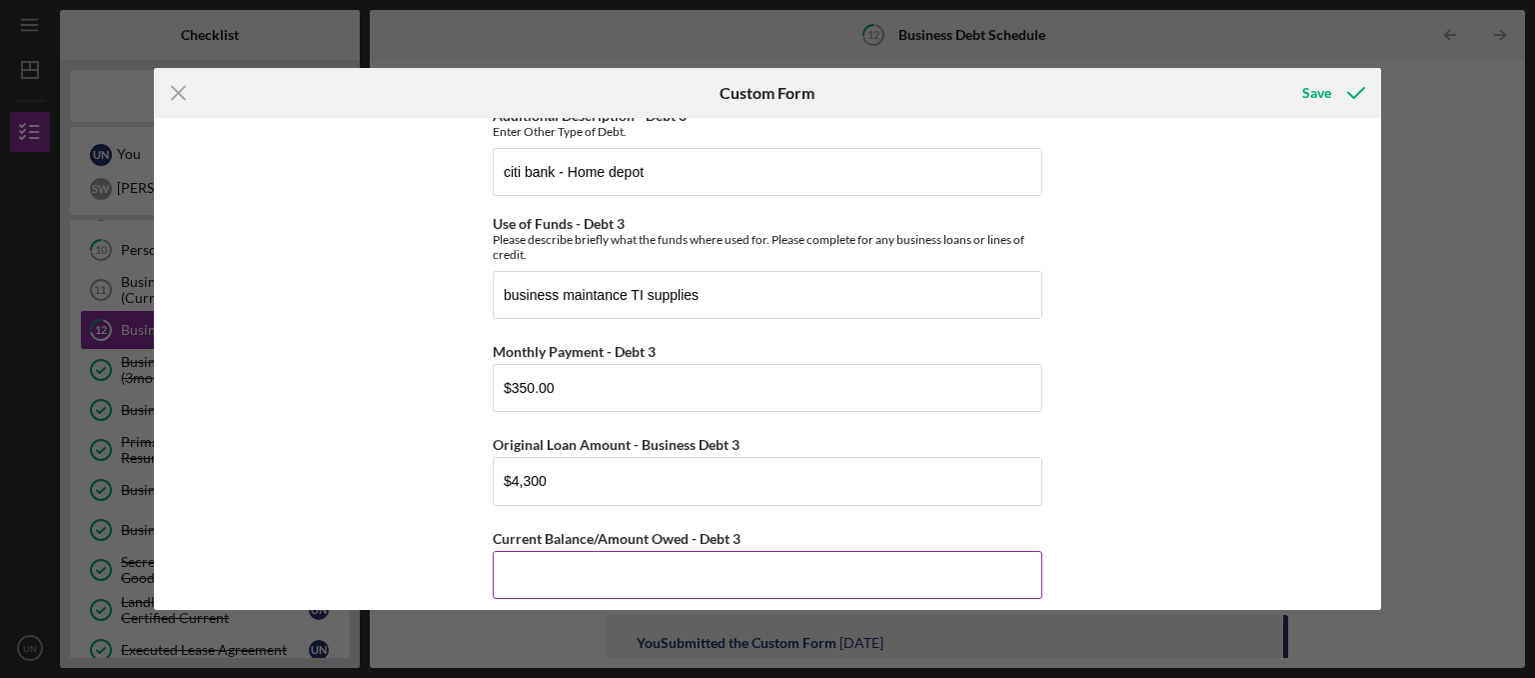
click at [830, 586] on input "Current Balance/Amount Owed - Debt 3" at bounding box center [768, 575] width 550 height 48
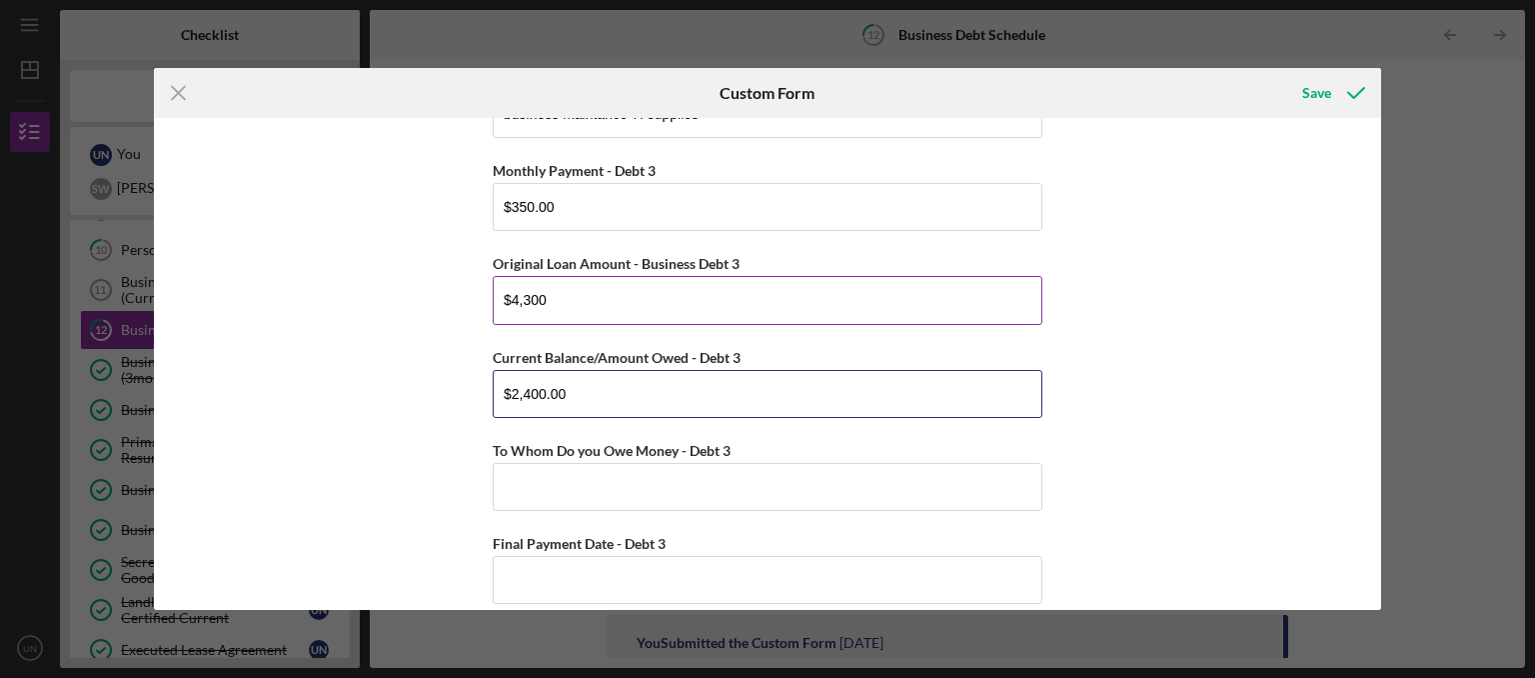
scroll to position [3122, 0]
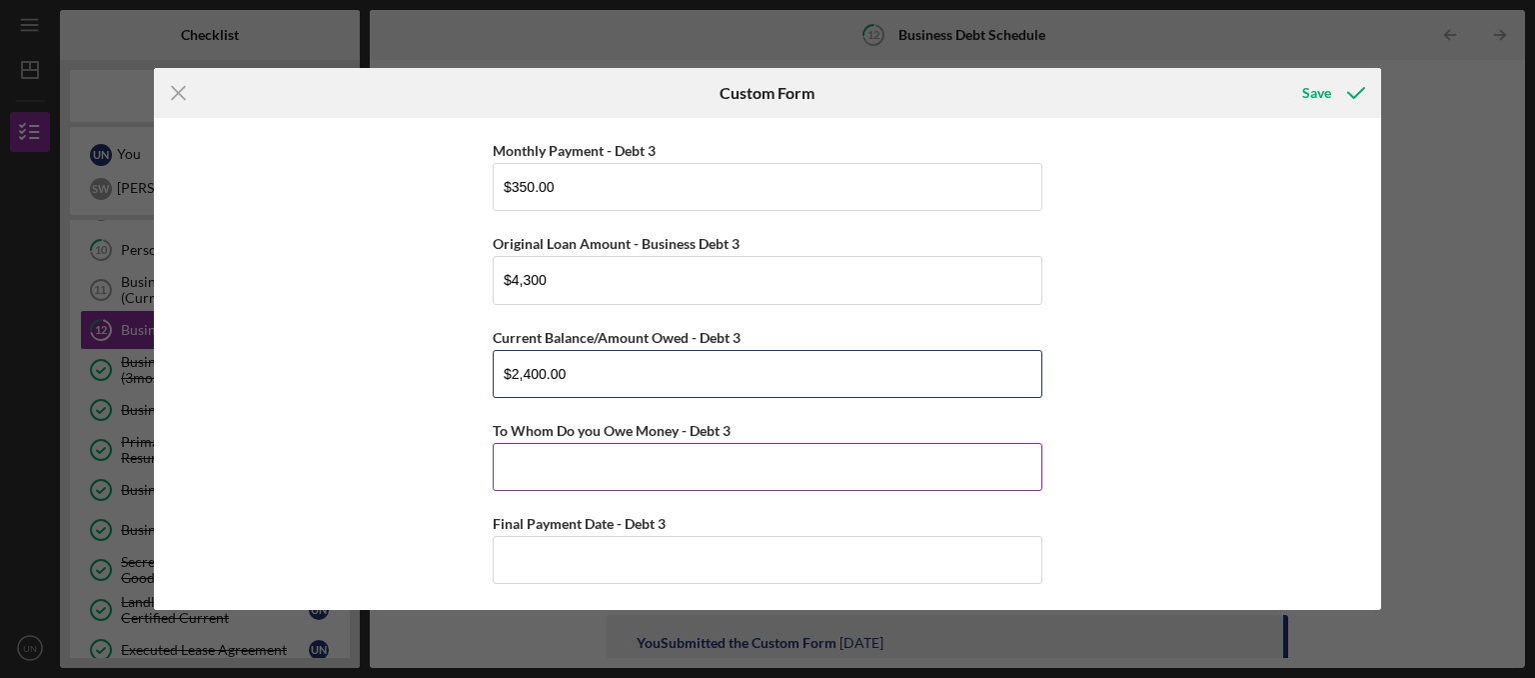
type input "$2,400.00"
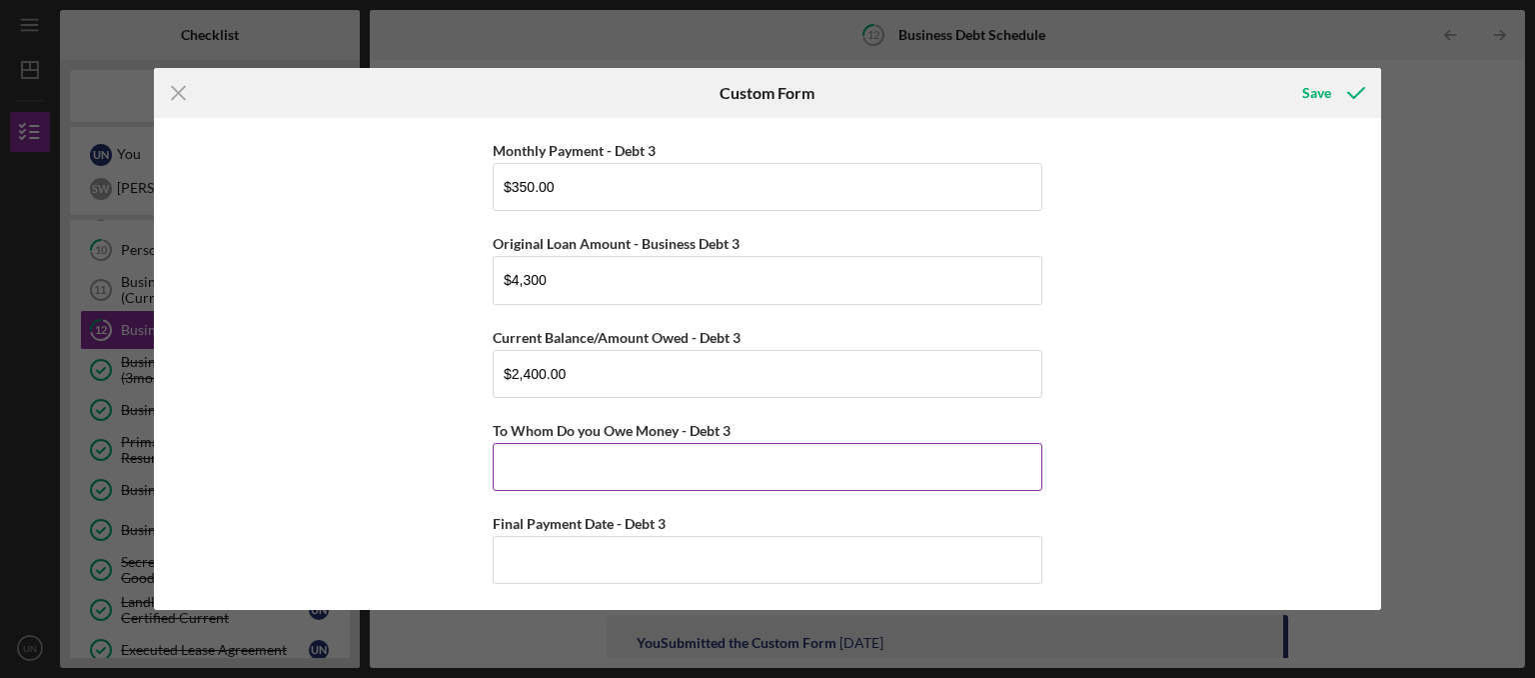
click at [544, 460] on input "To Whom Do you Owe Money - Debt 3" at bounding box center [768, 467] width 550 height 48
type input "Home Hepot Citi Bank"
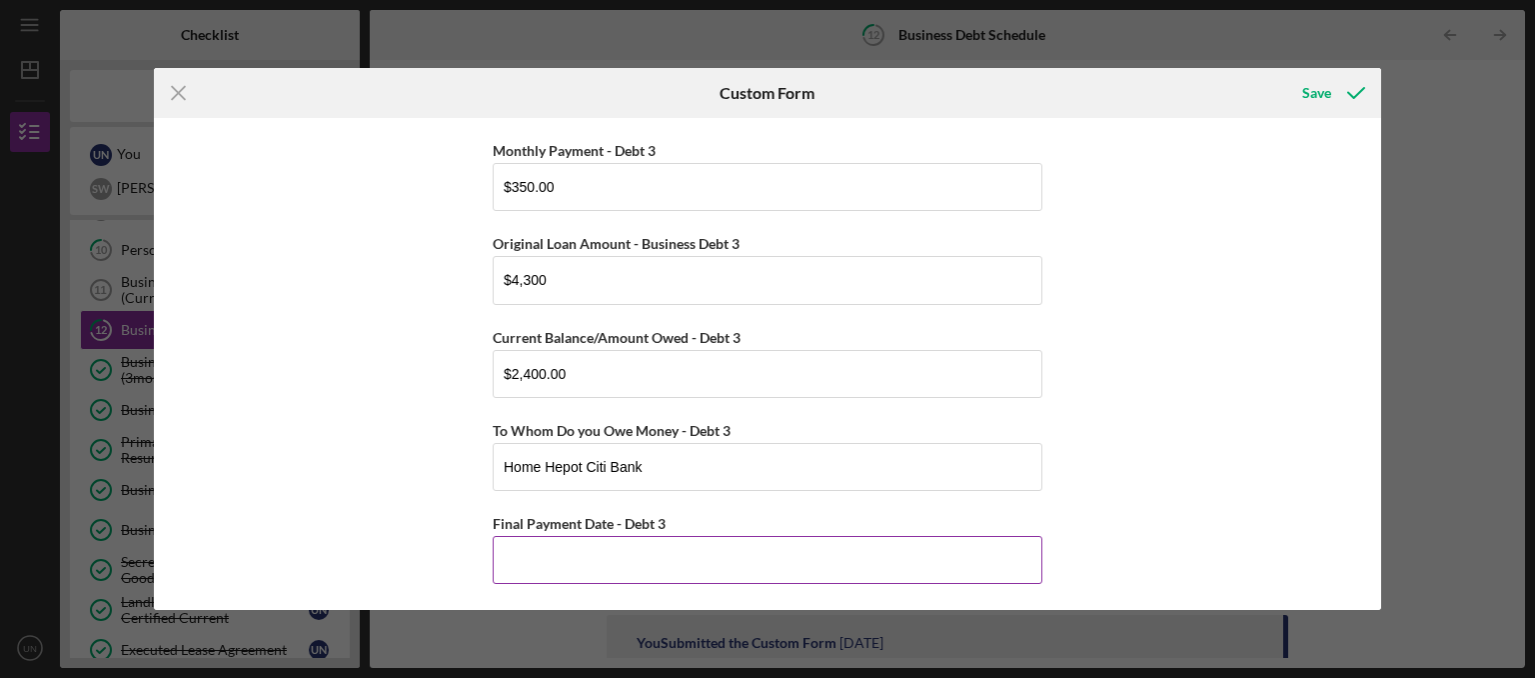
click at [622, 582] on input "Final Payment Date - Debt 3" at bounding box center [768, 560] width 550 height 48
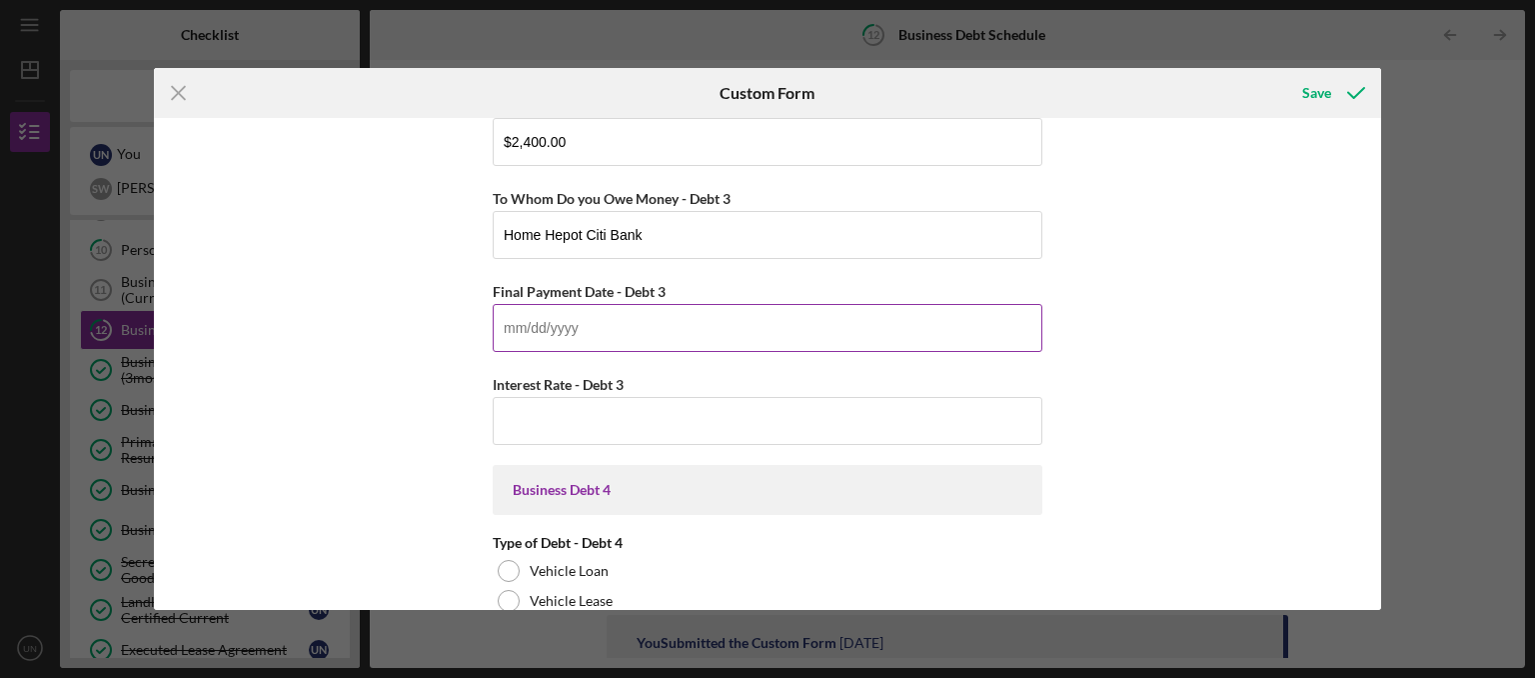
scroll to position [3425, 0]
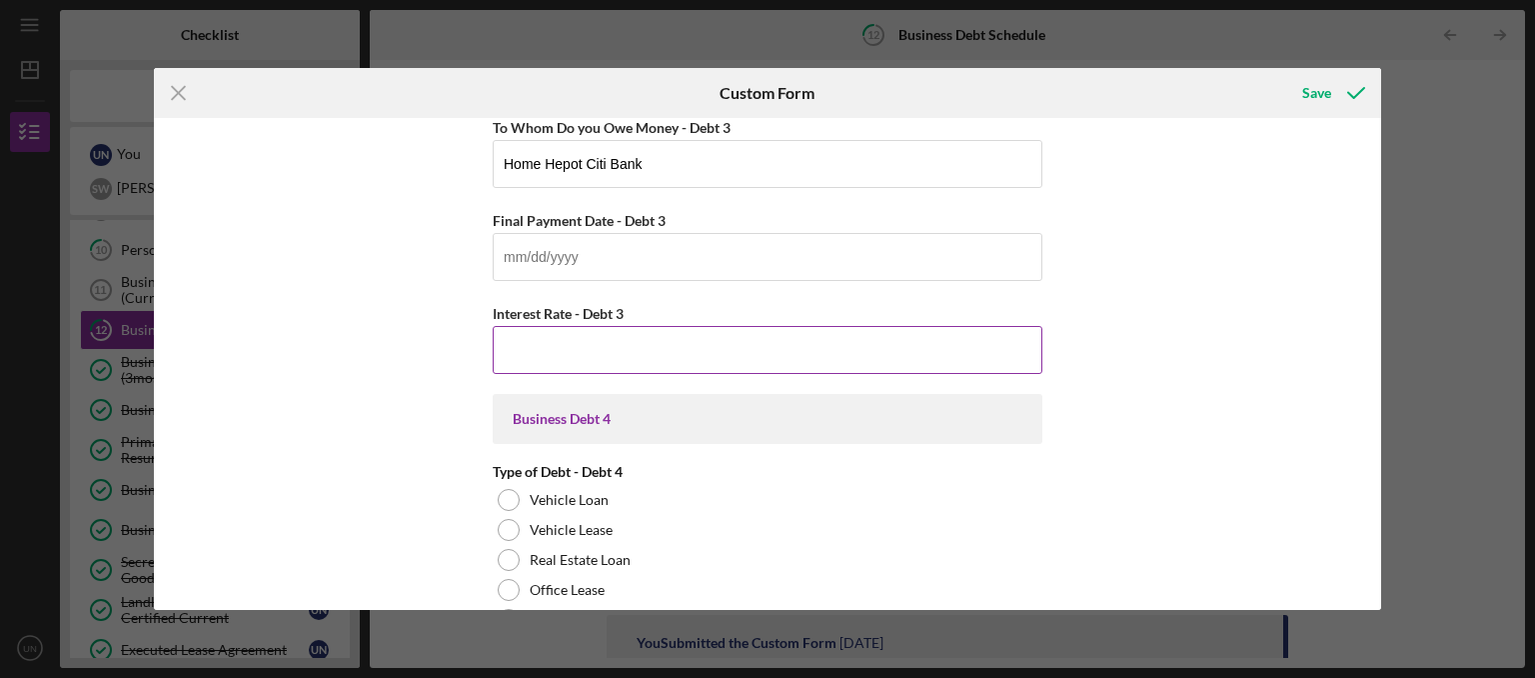
click at [571, 341] on input "Interest Rate - Debt 3" at bounding box center [768, 350] width 550 height 48
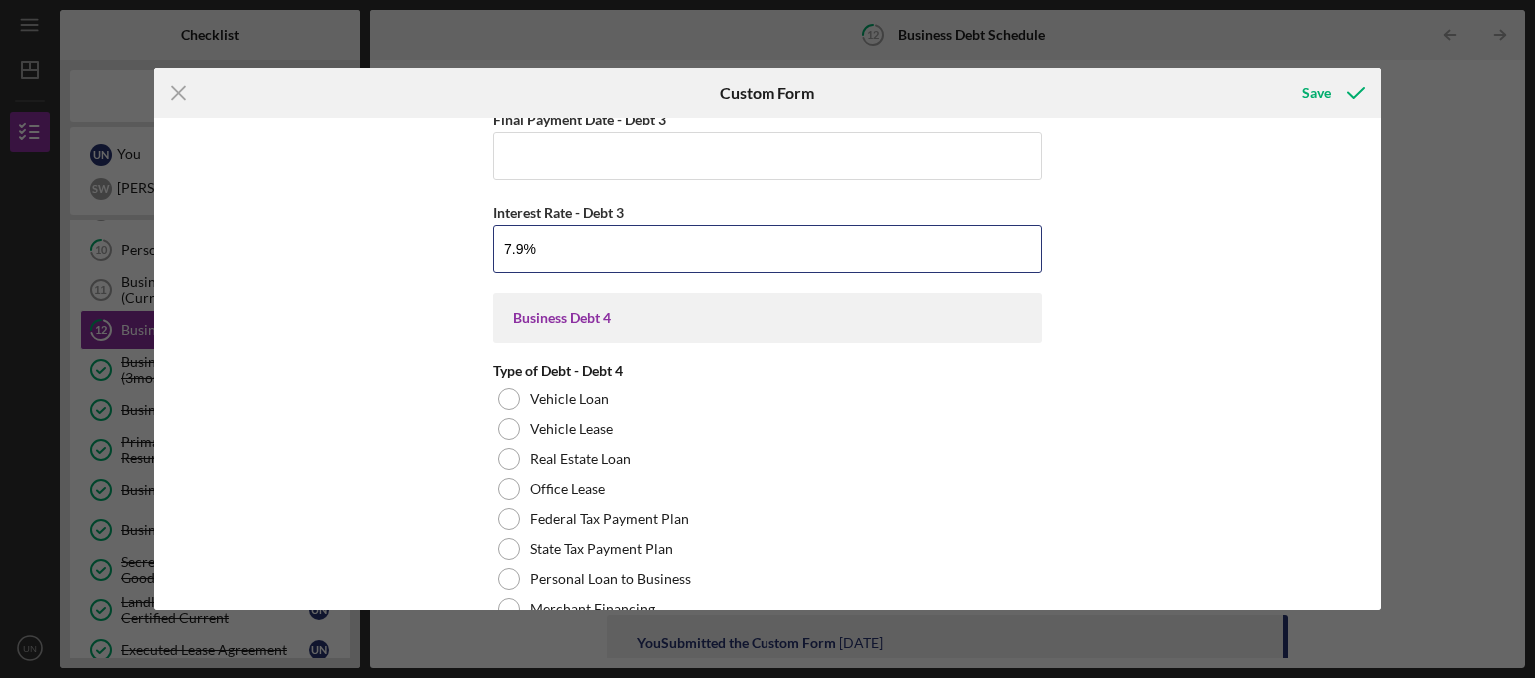
scroll to position [3626, 0]
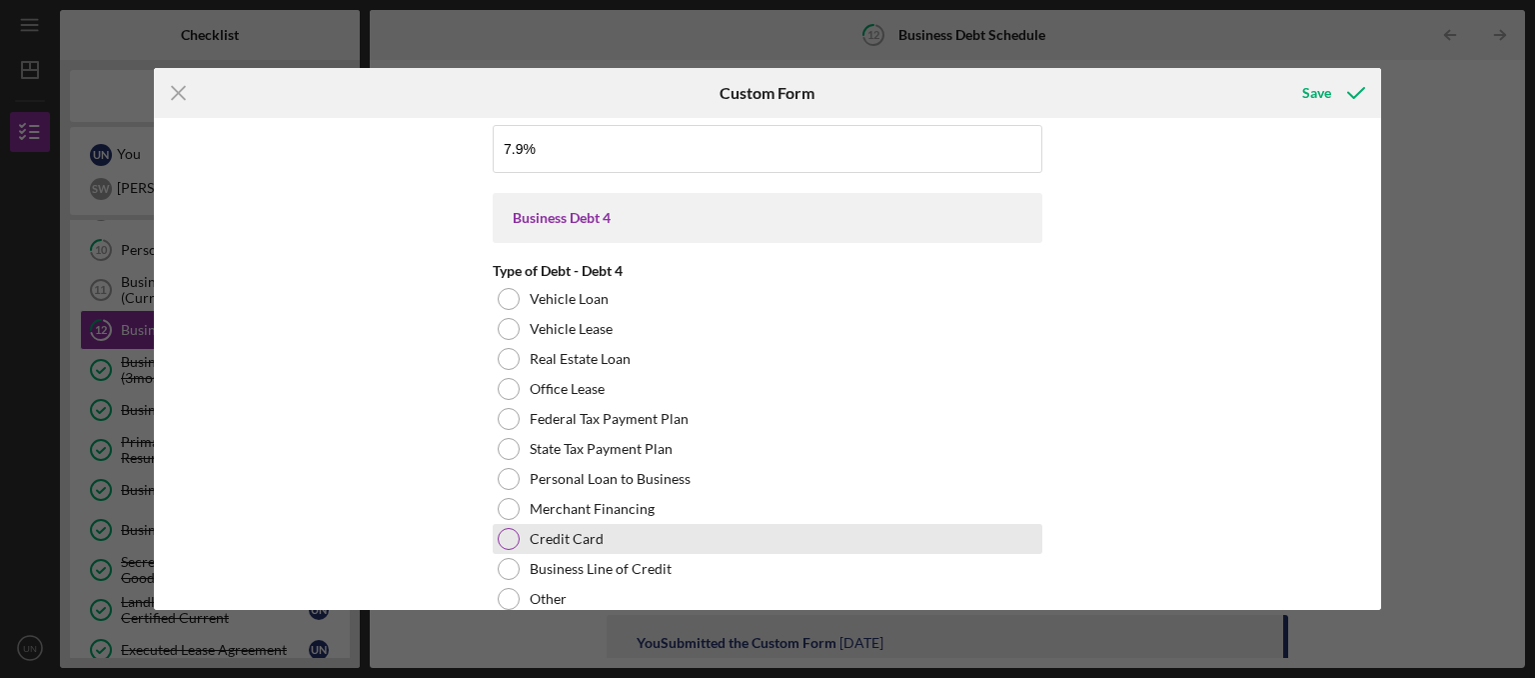
click at [573, 546] on label "Credit Card" at bounding box center [567, 539] width 74 height 16
type input "7.90000%"
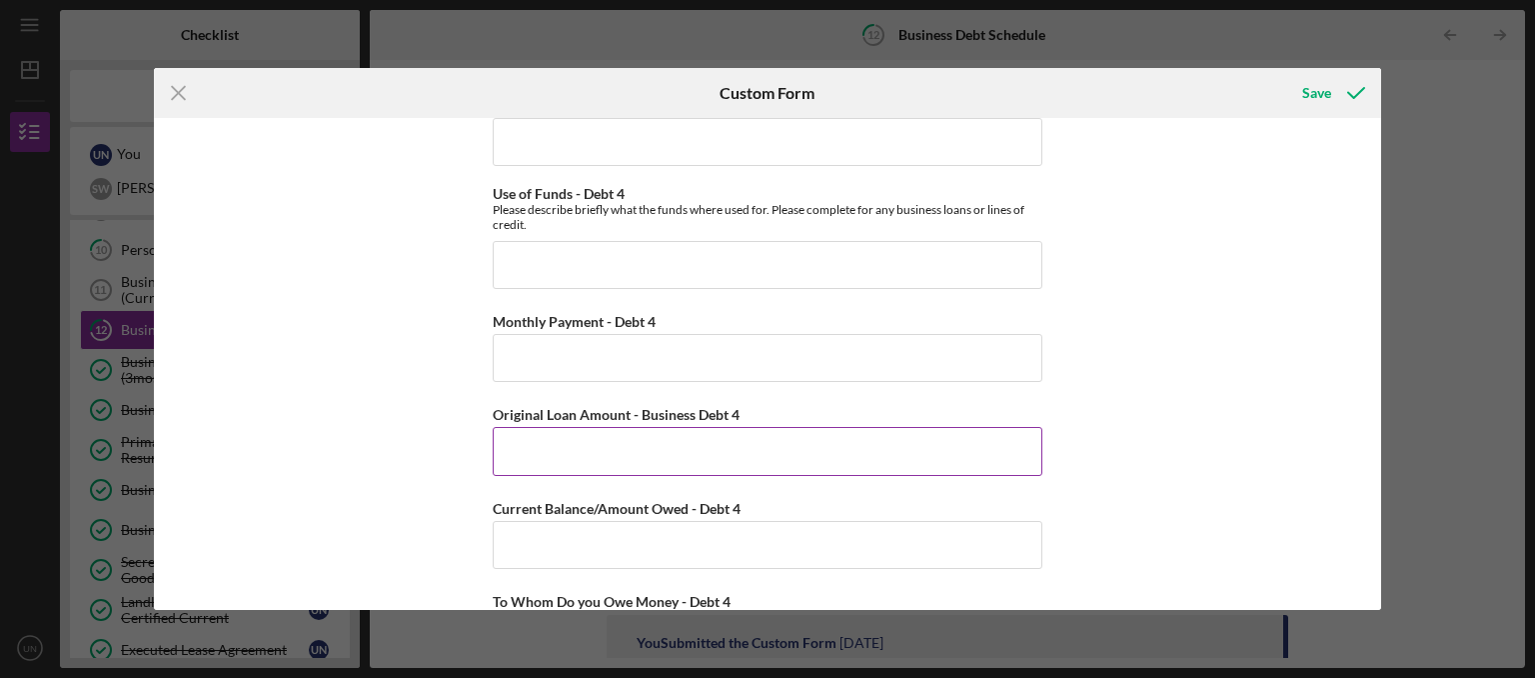
scroll to position [4231, 0]
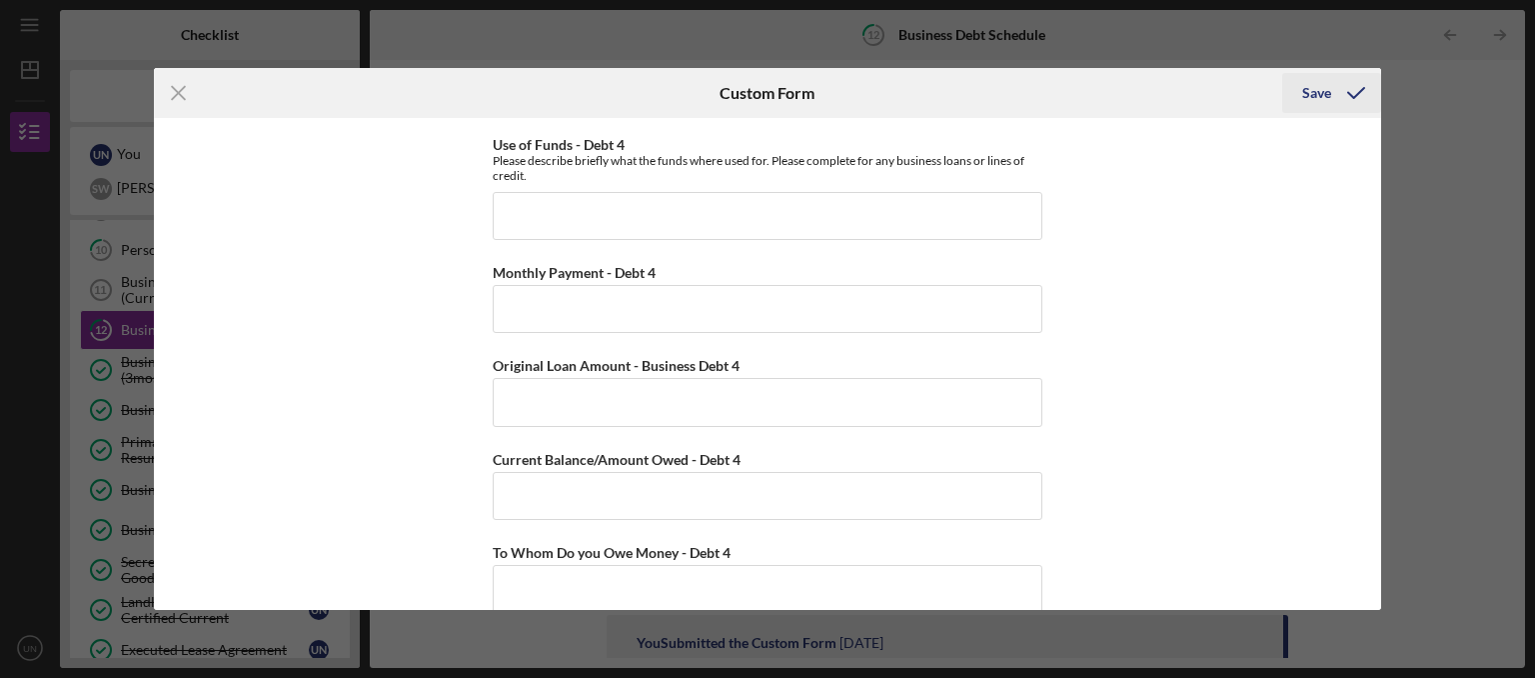
click at [1315, 85] on div "Save" at bounding box center [1316, 93] width 29 height 40
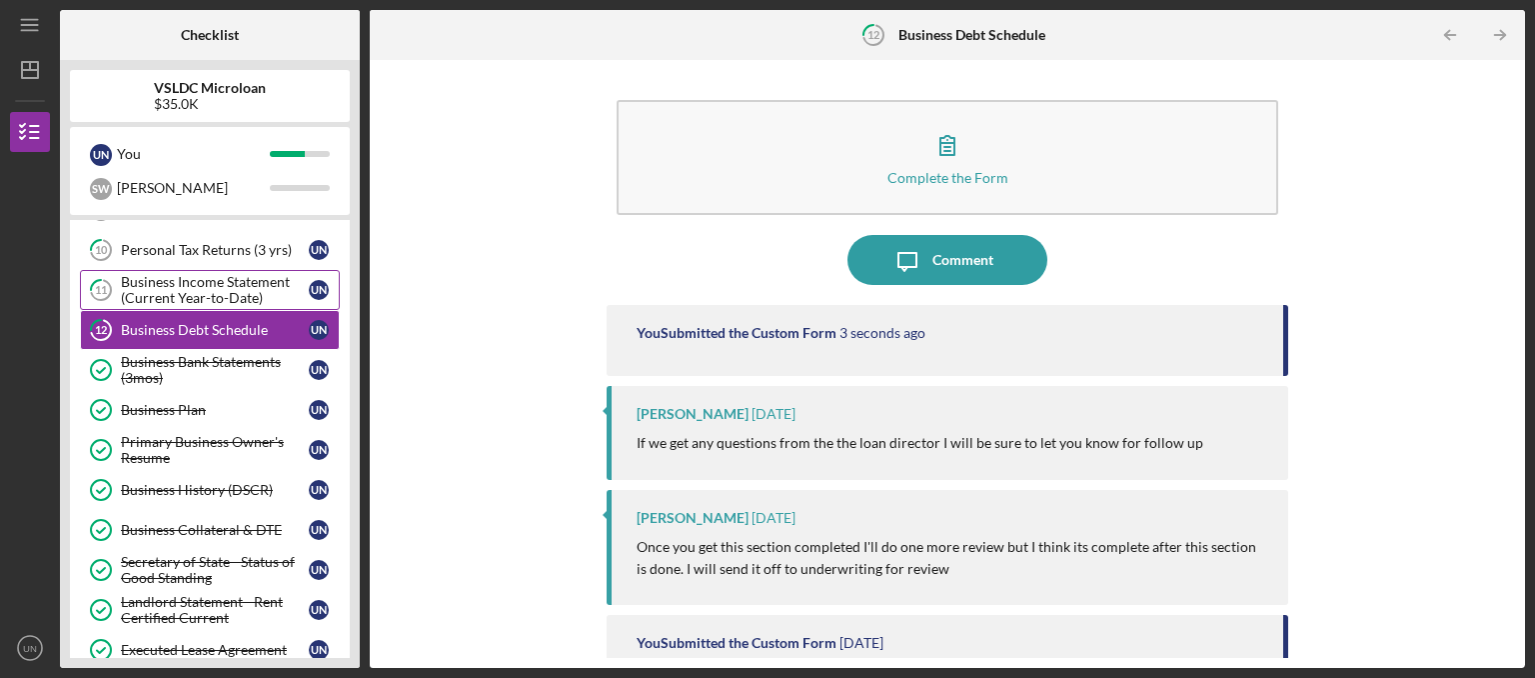
scroll to position [318, 0]
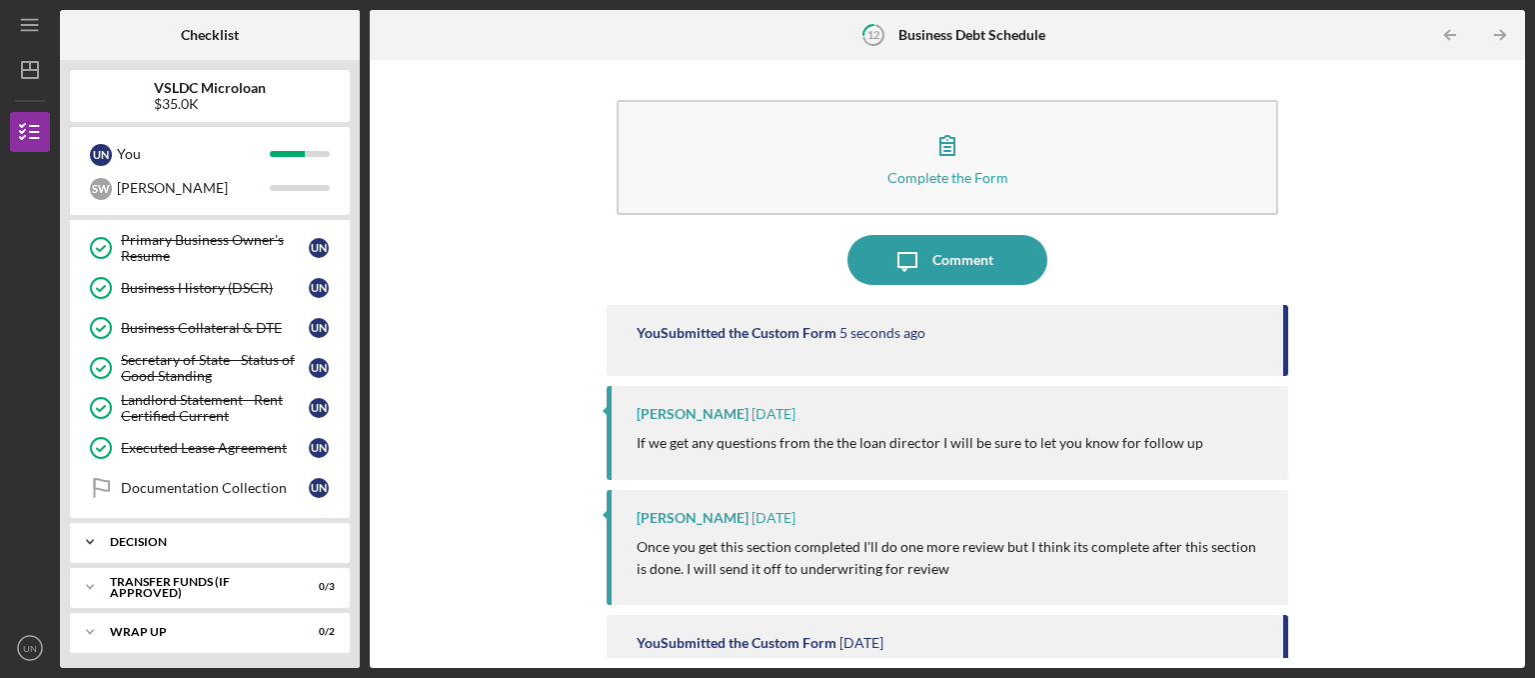
click at [180, 536] on div "Decision" at bounding box center [217, 542] width 215 height 12
